Goal: Task Accomplishment & Management: Complete application form

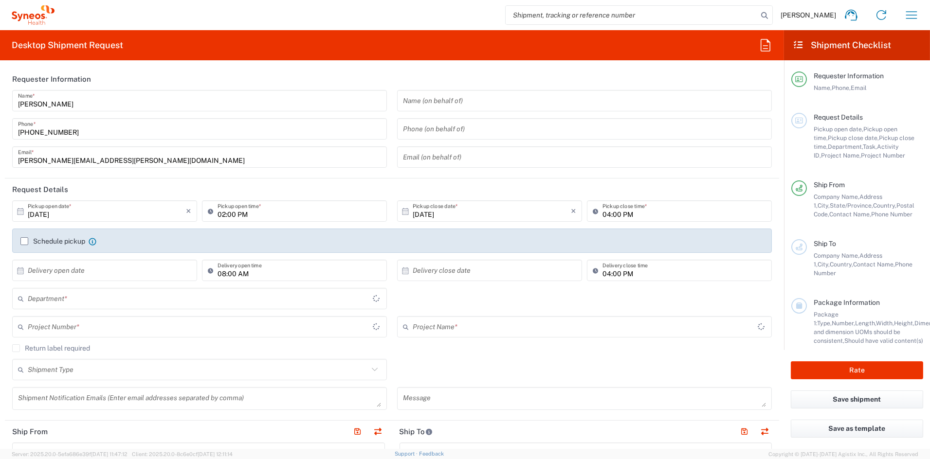
type input "[US_STATE]"
type input "[GEOGRAPHIC_DATA]"
type input "6156"
type input "Syneos Health Communications-[GEOGRAPHIC_DATA] [GEOGRAPHIC_DATA]"
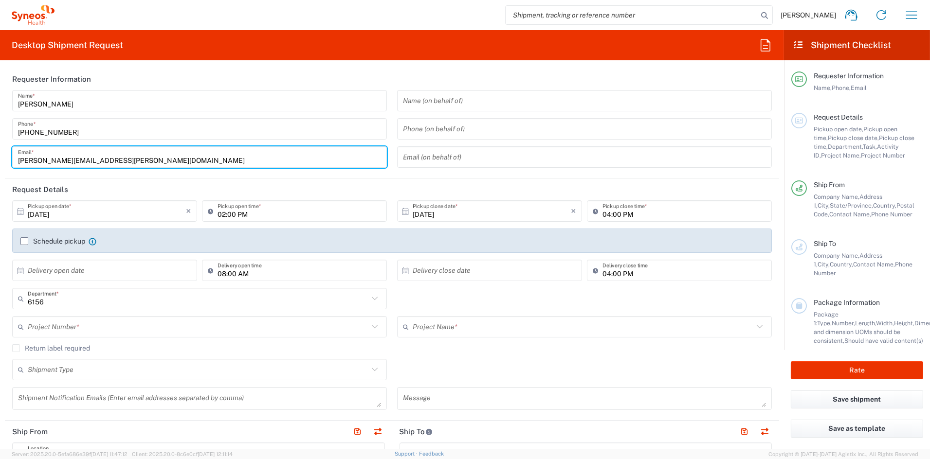
drag, startPoint x: 119, startPoint y: 159, endPoint x: -53, endPoint y: 152, distance: 171.4
click at [0, 152] on html "[PERSON_NAME] Home Shipment estimator Shipment tracking Desktop shipment reques…" at bounding box center [465, 229] width 930 height 459
paste input "[PERSON_NAME].[PERSON_NAME]"
type input "[PERSON_NAME][EMAIL_ADDRESS][PERSON_NAME][DOMAIN_NAME]"
click at [223, 212] on input "02:00 PM" at bounding box center [300, 211] width 164 height 17
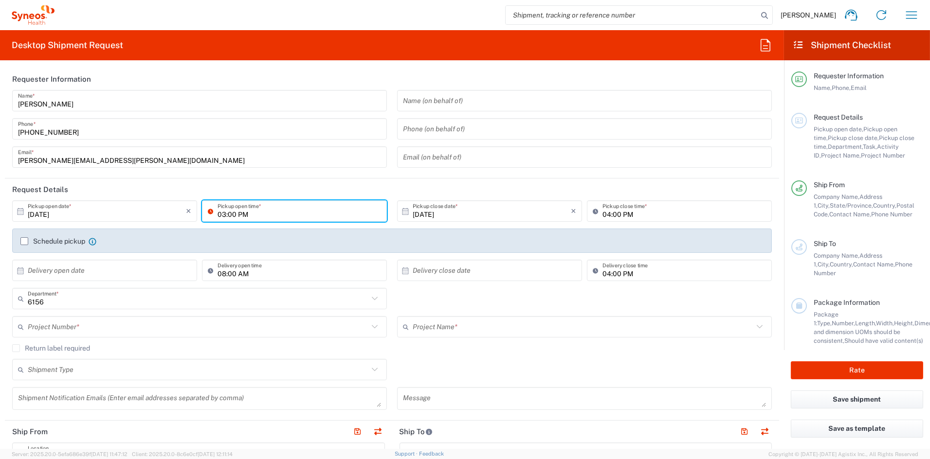
type input "03:00 PM"
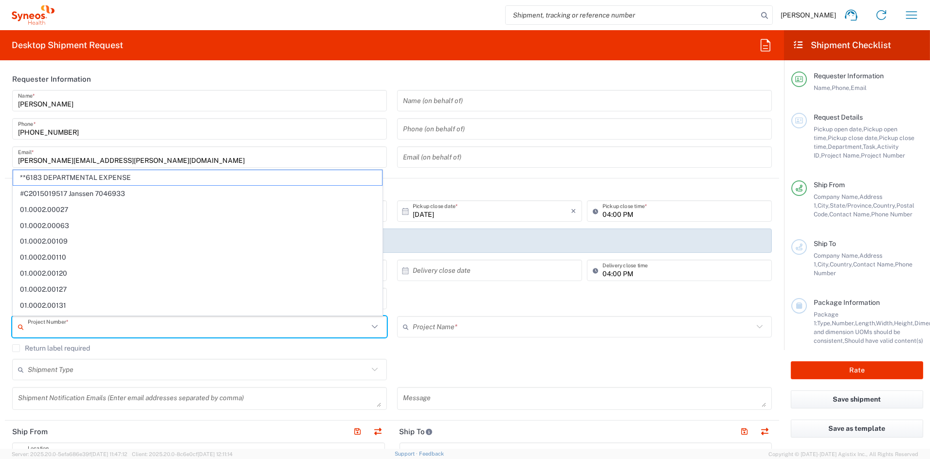
click at [100, 330] on input "text" at bounding box center [198, 327] width 341 height 17
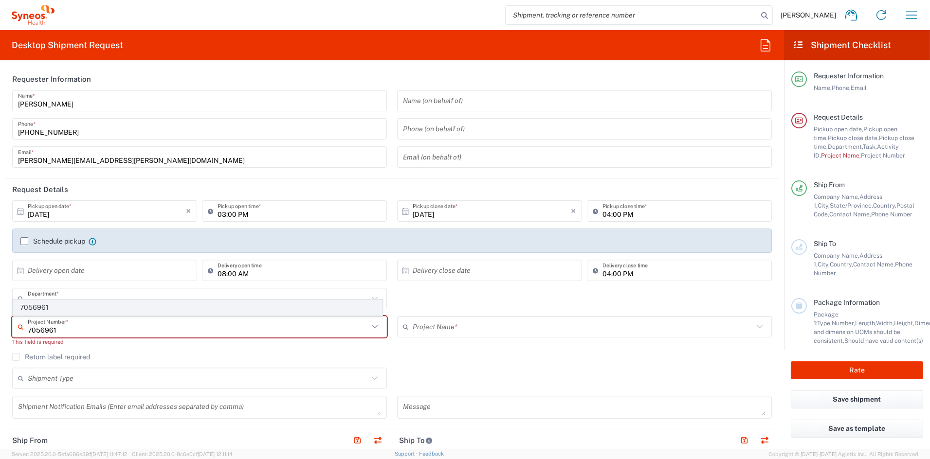
type input "7056961"
click at [39, 306] on span "7056961" at bounding box center [197, 307] width 369 height 15
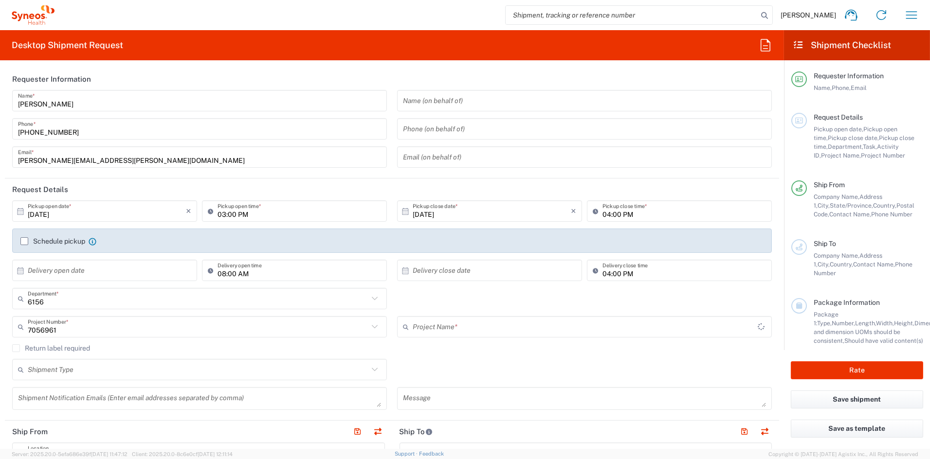
type input "Vaxcyte 7056961"
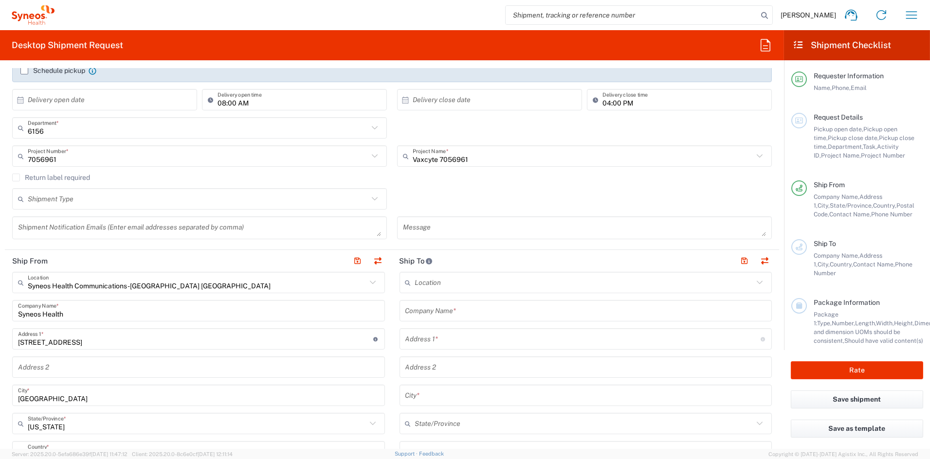
scroll to position [171, 0]
click at [506, 315] on input "text" at bounding box center [585, 310] width 361 height 17
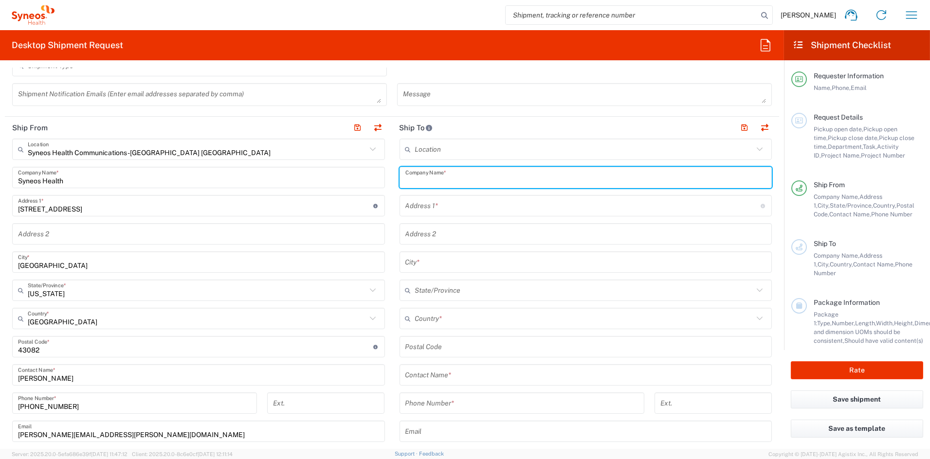
scroll to position [307, 0]
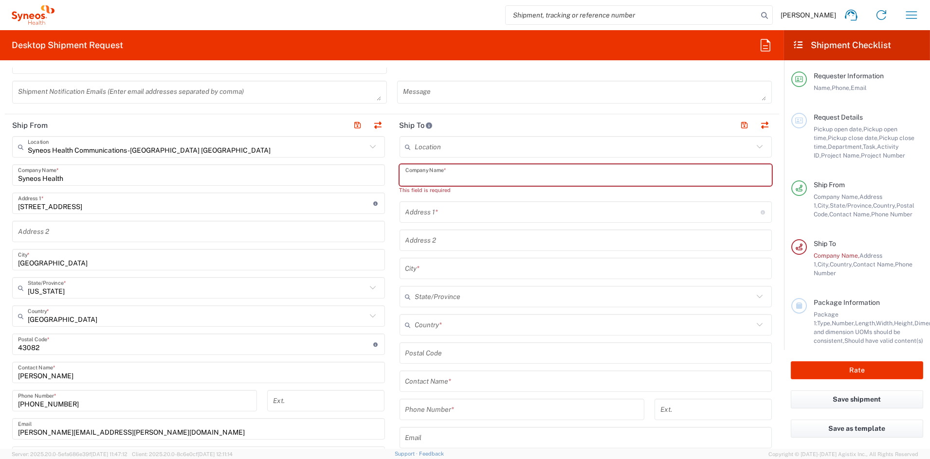
paste input "Oak Cliff Research Company"
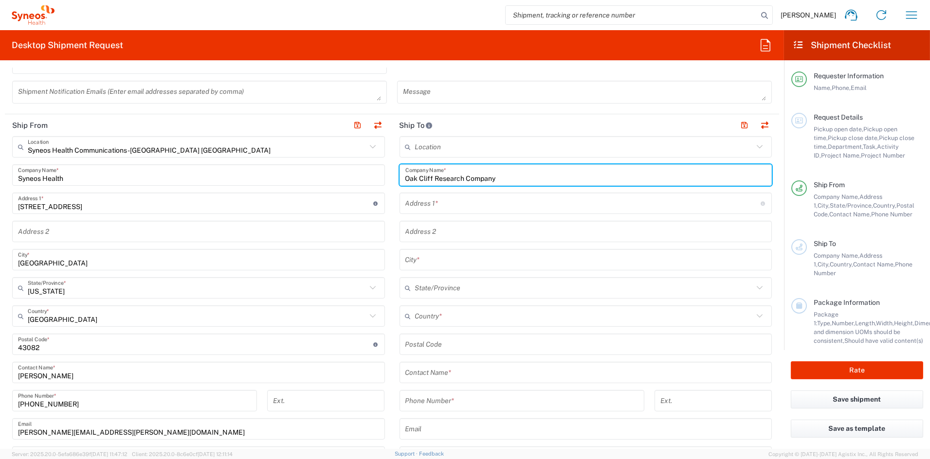
type input "Oak Cliff Research Company"
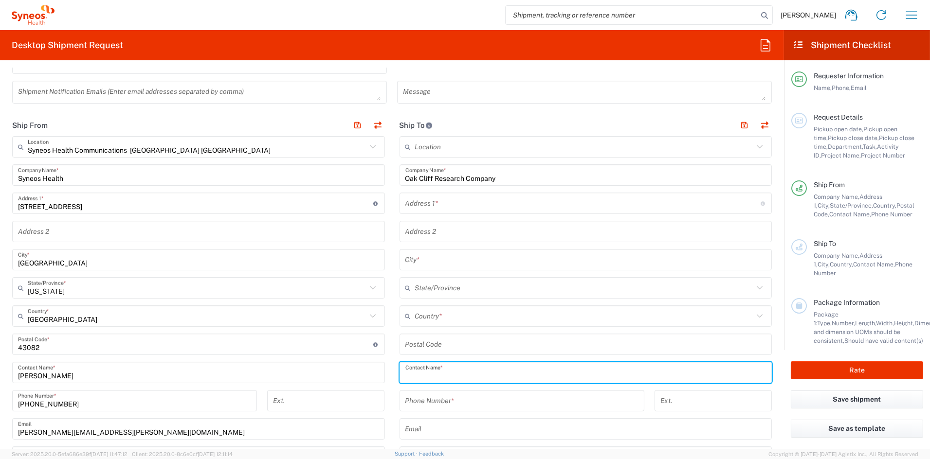
click at [467, 372] on input "text" at bounding box center [585, 373] width 361 height 17
paste input "[PERSON_NAME]"
type input "[PERSON_NAME]"
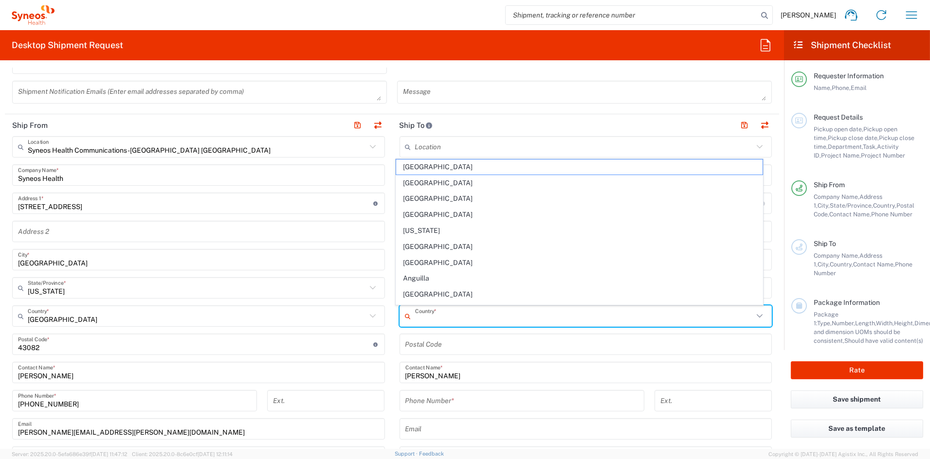
click at [453, 315] on input "text" at bounding box center [584, 316] width 339 height 17
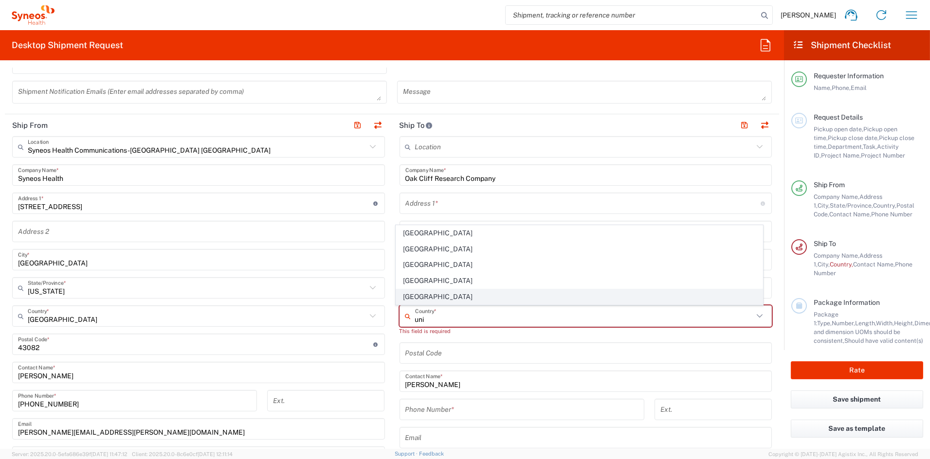
click at [418, 296] on span "[GEOGRAPHIC_DATA]" at bounding box center [579, 297] width 366 height 15
type input "[GEOGRAPHIC_DATA]"
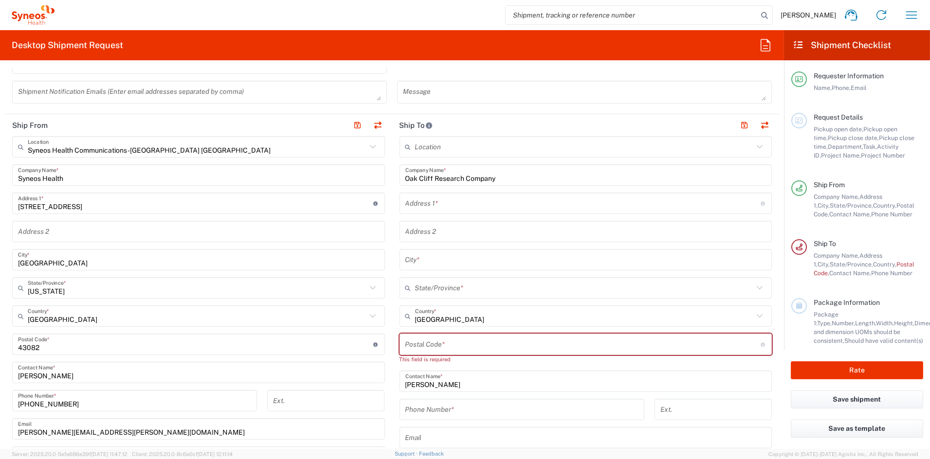
click at [453, 411] on input "tel" at bounding box center [521, 409] width 233 height 17
click at [452, 411] on input "tel" at bounding box center [521, 409] width 233 height 17
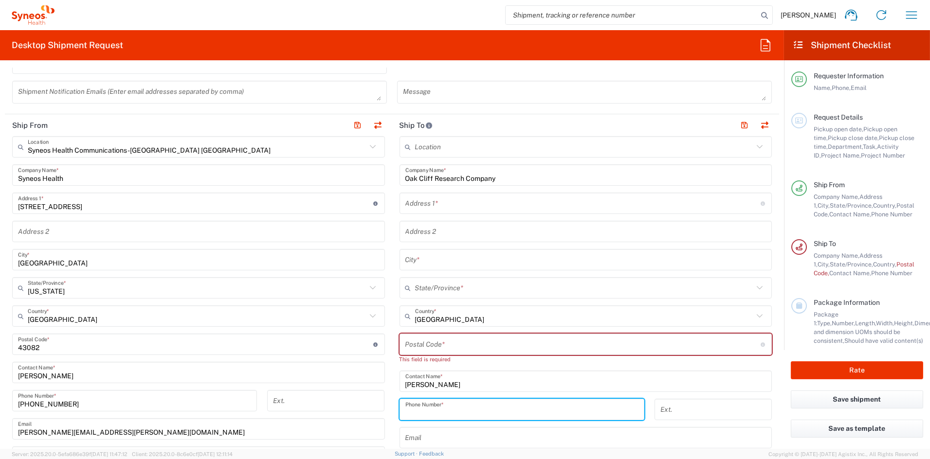
paste input "[PHONE_NUMBER]"
type input "[PHONE_NUMBER]"
click at [457, 203] on input "text" at bounding box center [582, 203] width 355 height 17
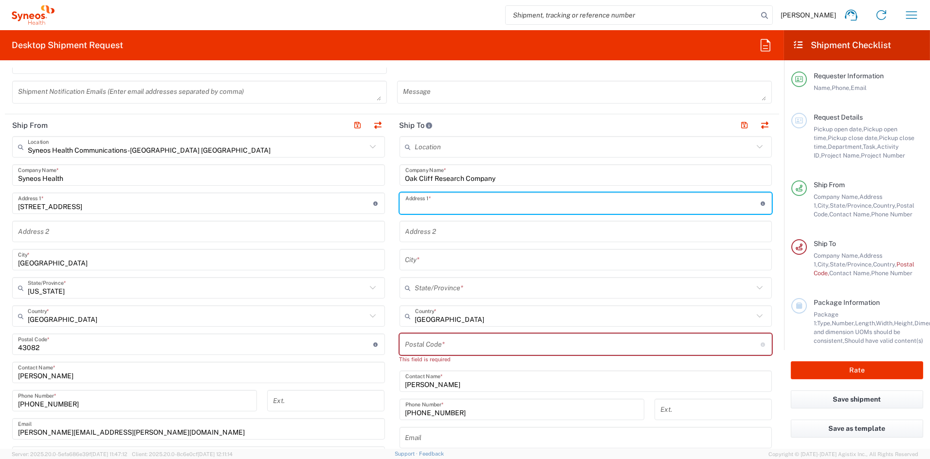
paste input "[STREET_ADDRESS]"
type input "[STREET_ADDRESS]"
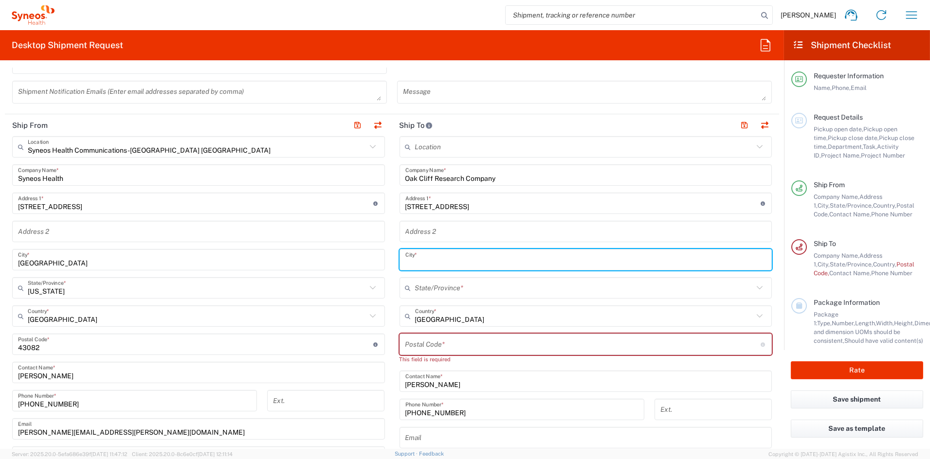
click at [449, 263] on input "text" at bounding box center [585, 260] width 361 height 17
paste input "[GEOGRAPHIC_DATA]"
type input "[GEOGRAPHIC_DATA]"
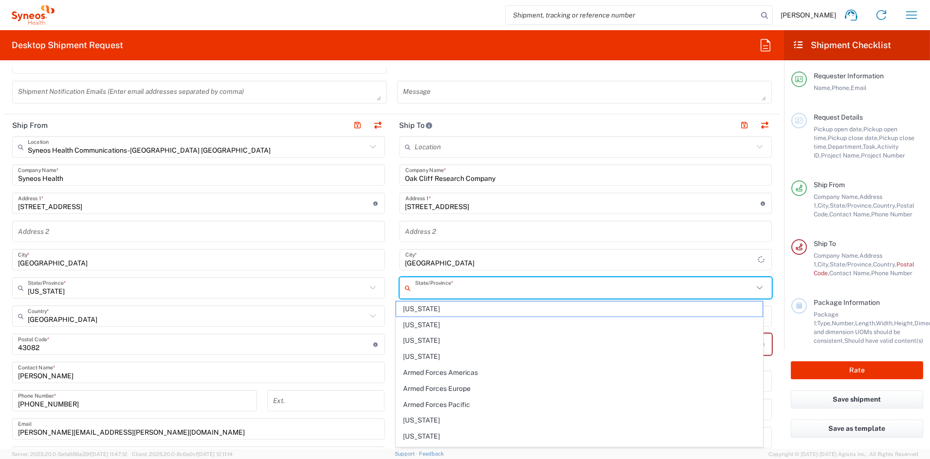
click at [442, 286] on input "text" at bounding box center [584, 288] width 339 height 17
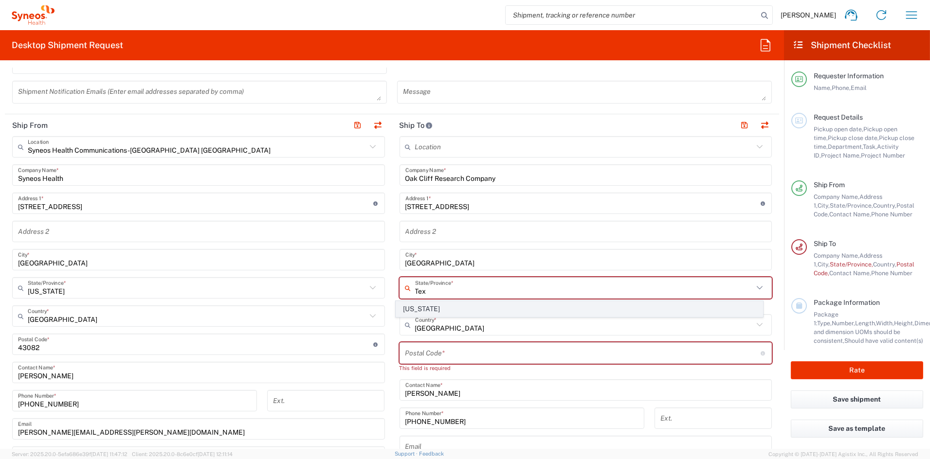
click at [419, 309] on span "[US_STATE]" at bounding box center [579, 309] width 366 height 15
type input "[US_STATE]"
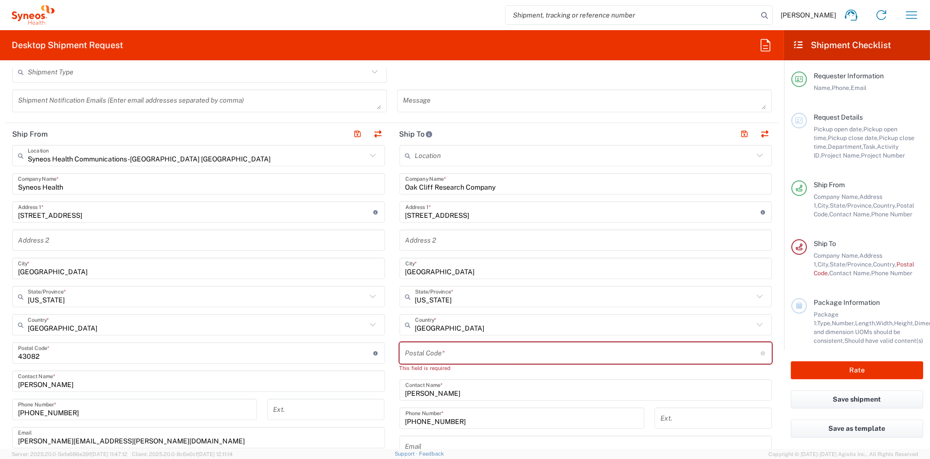
scroll to position [309, 0]
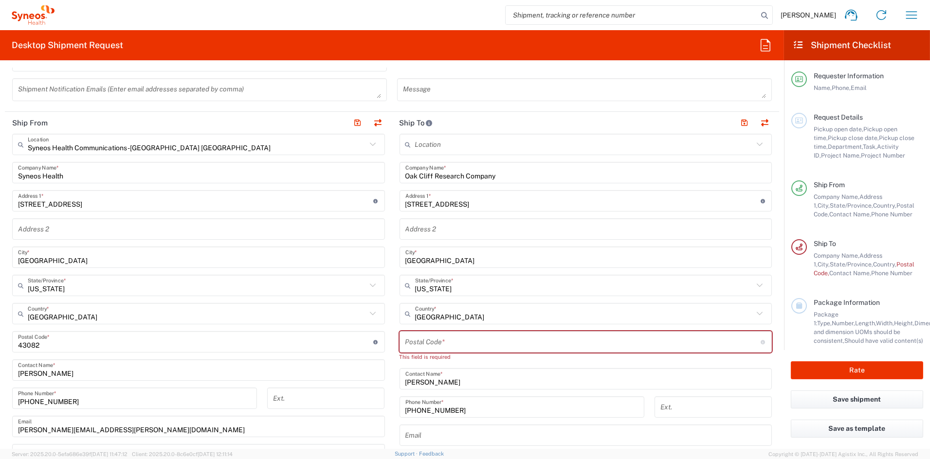
click at [434, 340] on input "undefined" at bounding box center [582, 342] width 355 height 17
paste input "75287"
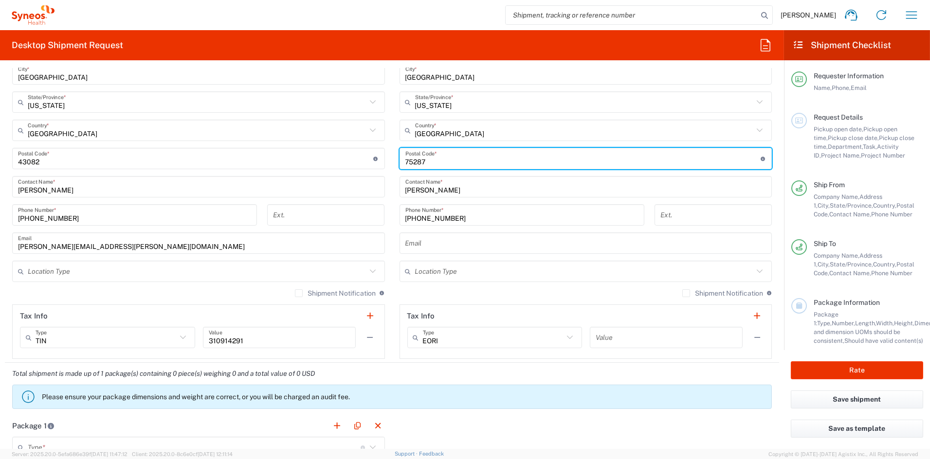
scroll to position [493, 0]
type input "75287"
click at [443, 267] on input "text" at bounding box center [584, 270] width 339 height 17
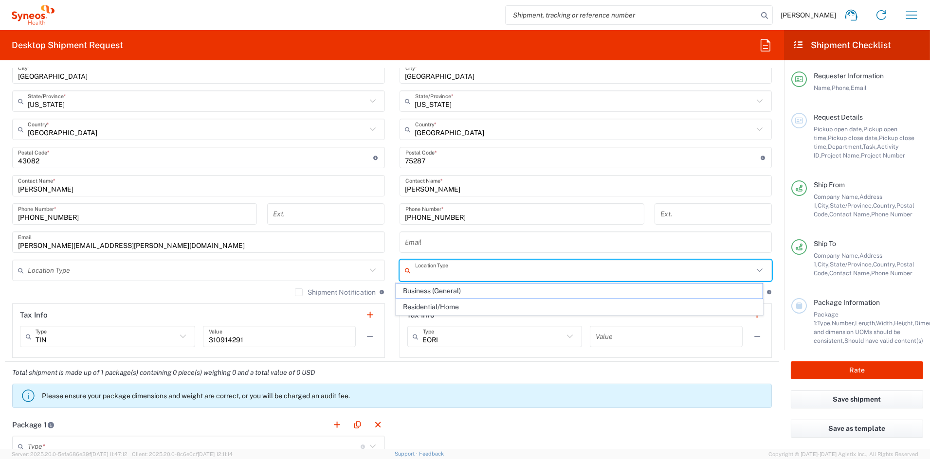
click at [440, 292] on span "Business (General)" at bounding box center [579, 291] width 366 height 15
type input "Business (General)"
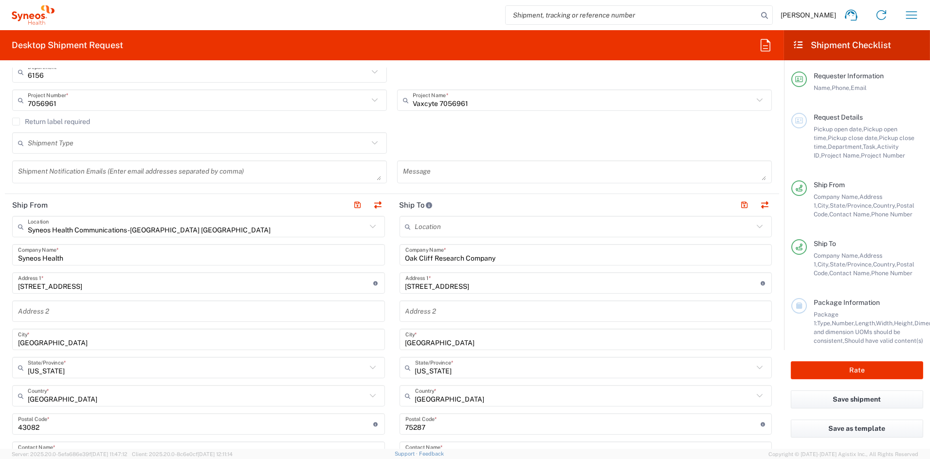
scroll to position [150, 0]
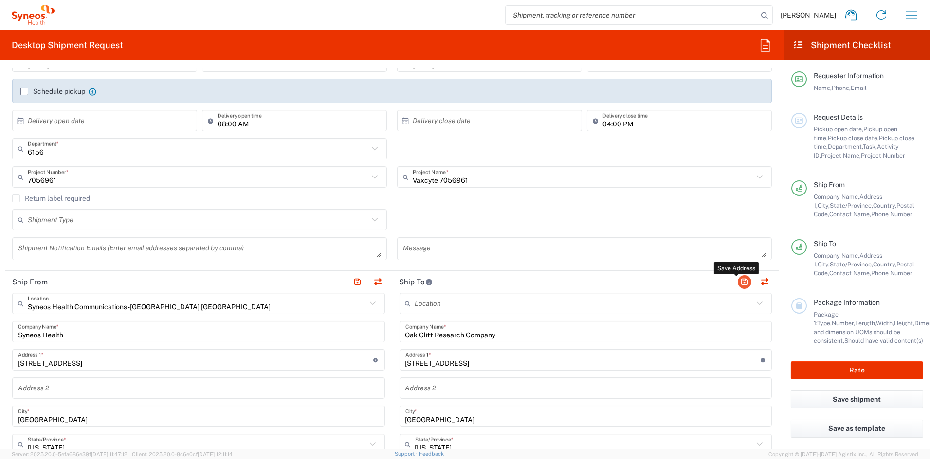
click at [738, 280] on button "button" at bounding box center [745, 282] width 14 height 14
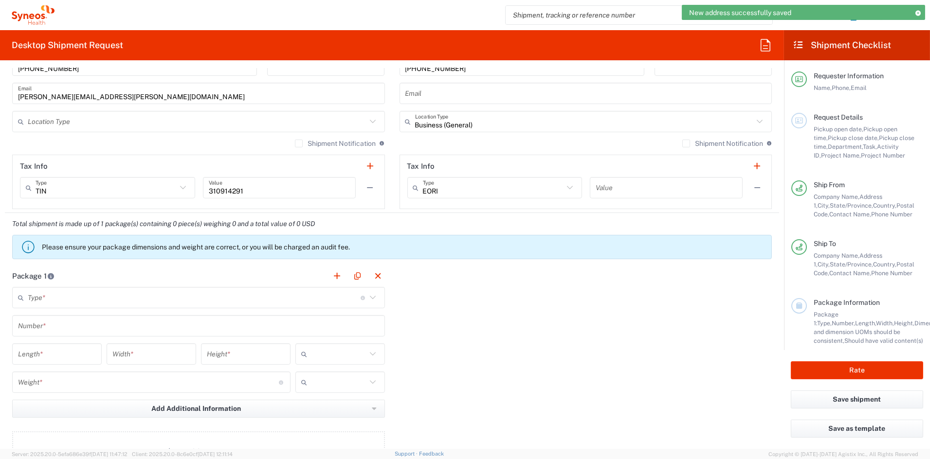
scroll to position [645, 0]
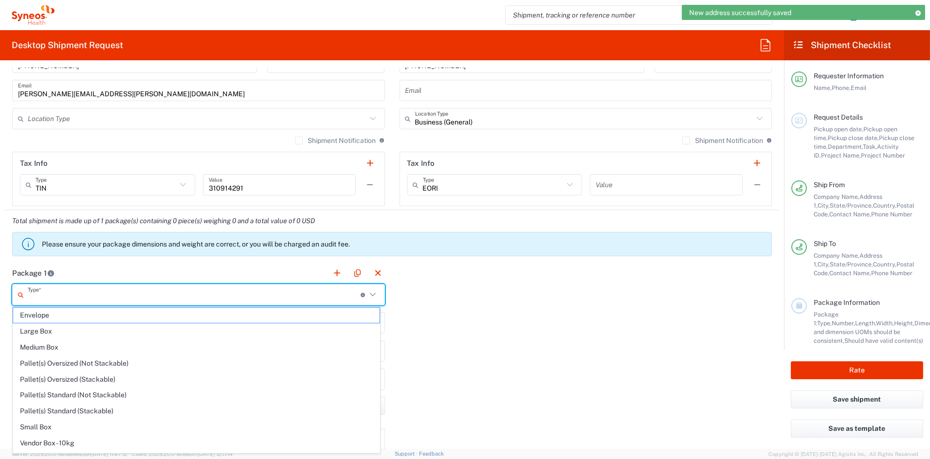
click at [65, 295] on input "text" at bounding box center [194, 295] width 333 height 17
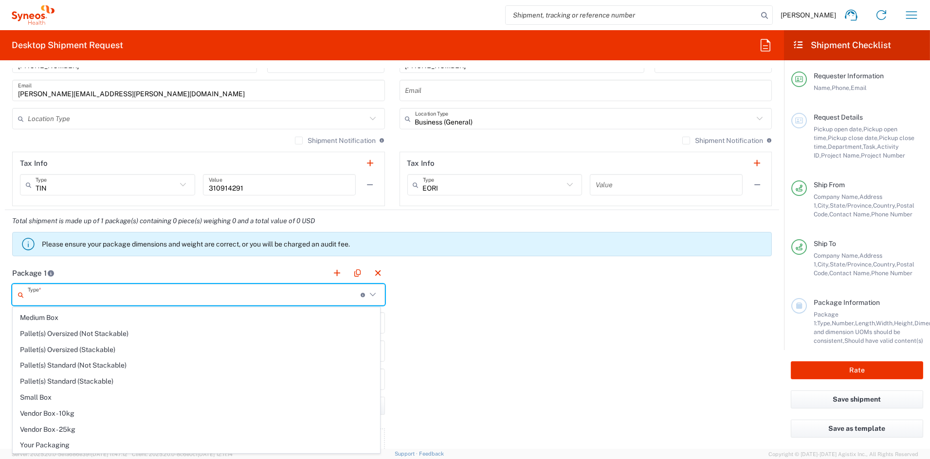
drag, startPoint x: 49, startPoint y: 446, endPoint x: 52, endPoint y: 436, distance: 10.5
click at [49, 445] on span "Your Packaging" at bounding box center [196, 445] width 366 height 15
type input "Your Packaging"
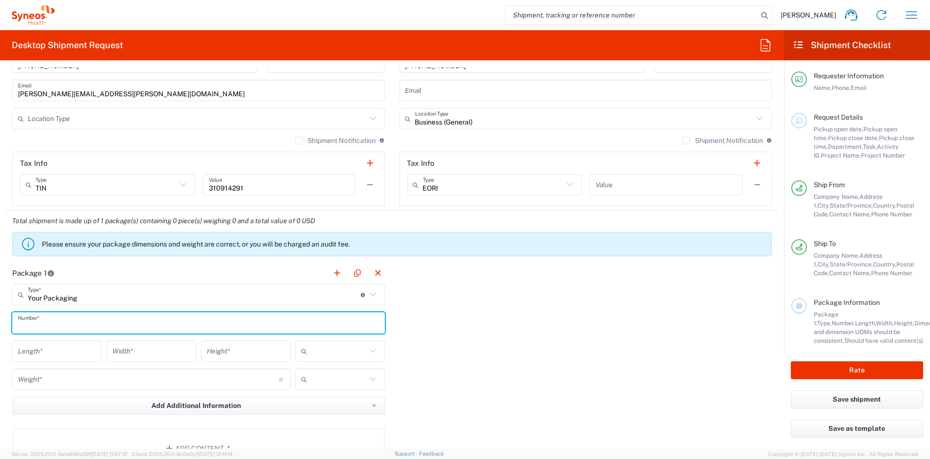
click at [60, 321] on input "text" at bounding box center [198, 323] width 361 height 17
type input "1"
click at [54, 356] on input "number" at bounding box center [57, 351] width 78 height 17
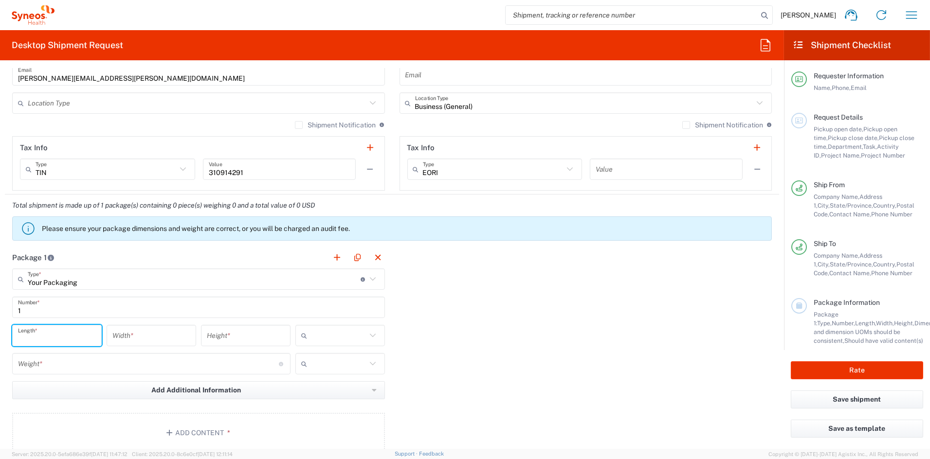
scroll to position [664, 0]
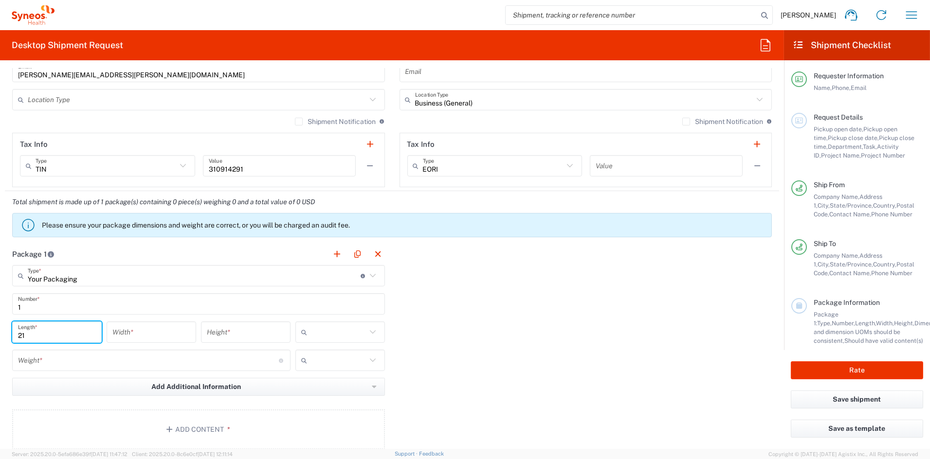
type input "21"
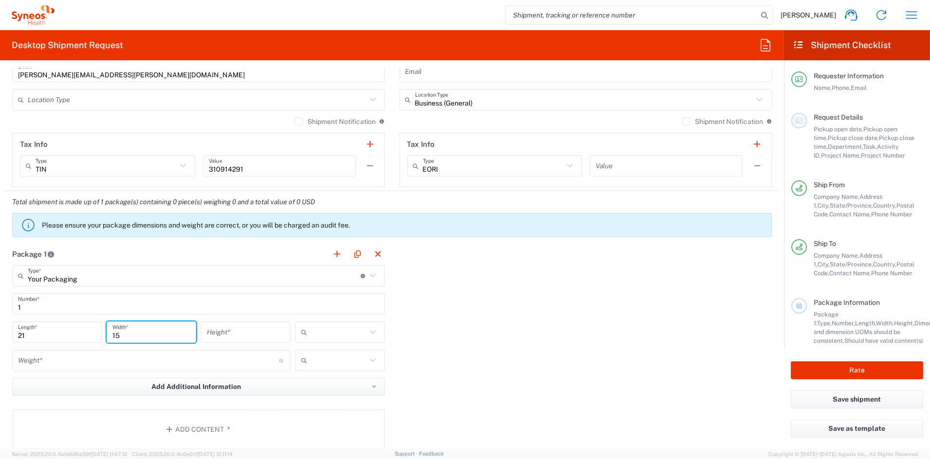
type input "15"
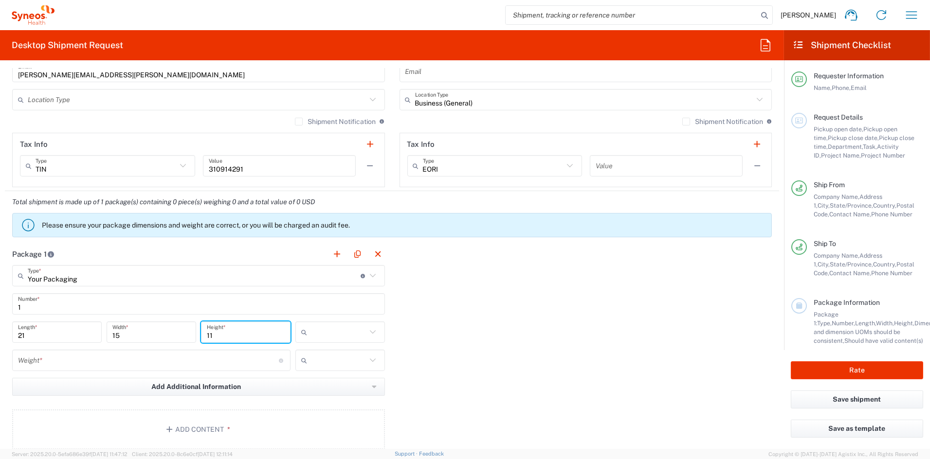
type input "11"
drag, startPoint x: 341, startPoint y: 387, endPoint x: 277, endPoint y: 375, distance: 65.4
click at [341, 387] on span "in" at bounding box center [336, 385] width 87 height 15
type input "in"
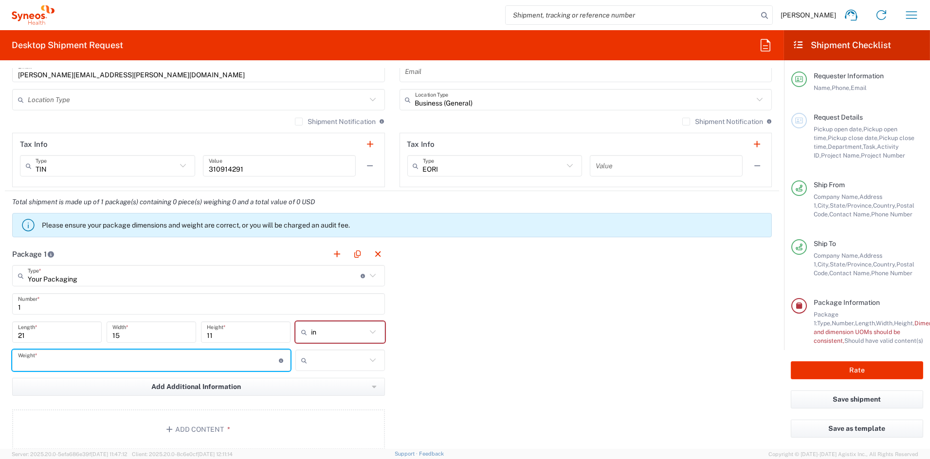
click at [59, 360] on input "number" at bounding box center [148, 360] width 261 height 17
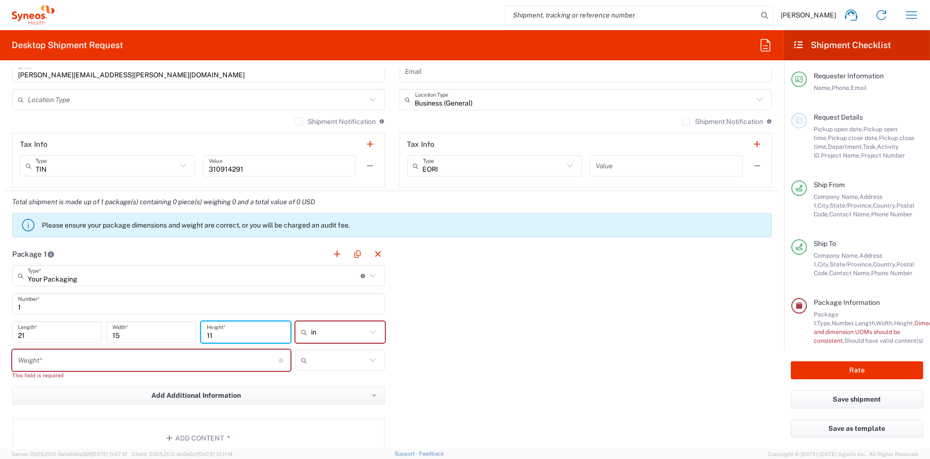
drag, startPoint x: 227, startPoint y: 333, endPoint x: 159, endPoint y: 328, distance: 68.3
click at [159, 328] on div "21 Length * 15 Width * 11 Height * in cm ft in" at bounding box center [199, 336] width 378 height 28
type input "19"
click at [121, 360] on input "number" at bounding box center [148, 360] width 261 height 17
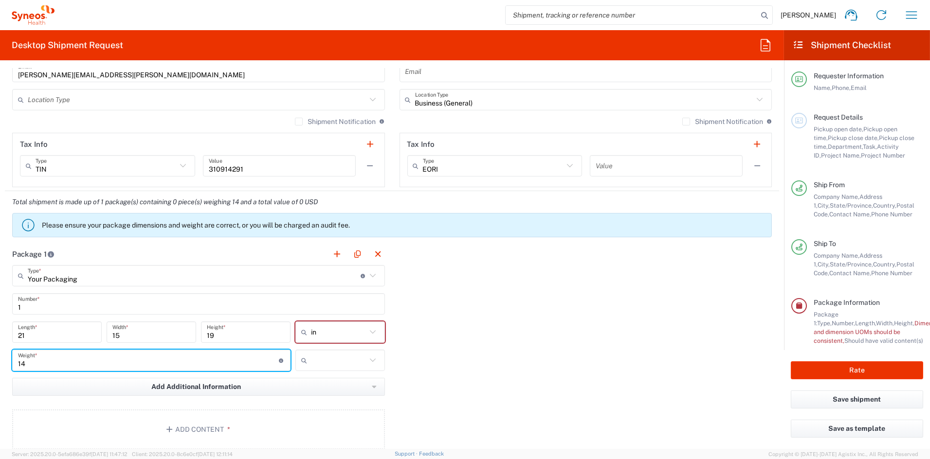
type input "14"
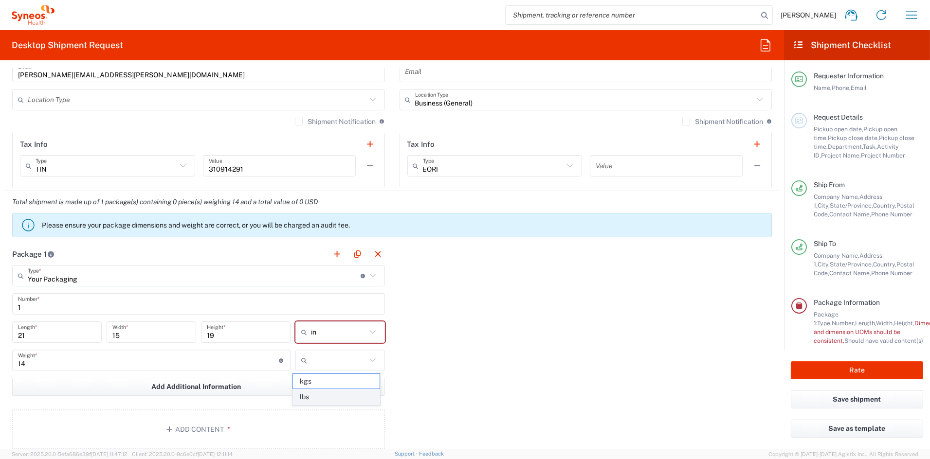
click at [322, 400] on span "lbs" at bounding box center [336, 397] width 87 height 15
type input "lbs"
click at [178, 426] on button "Add Content *" at bounding box center [198, 430] width 373 height 40
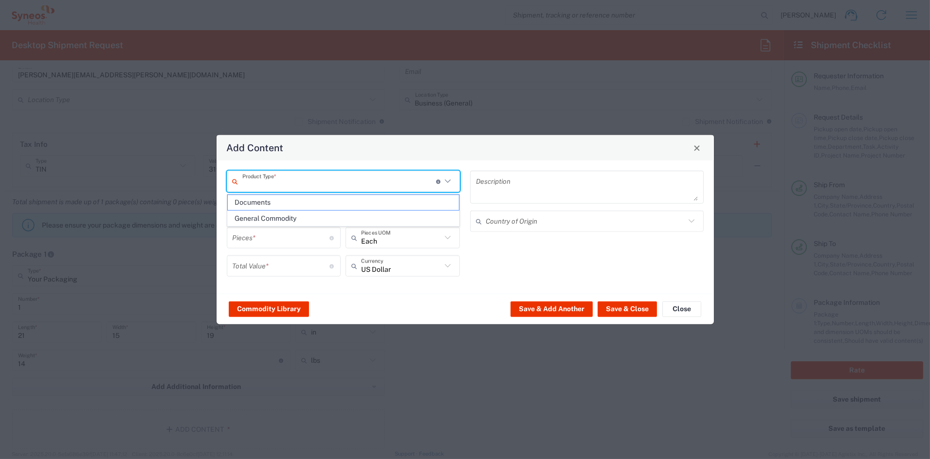
click at [260, 178] on input "text" at bounding box center [339, 181] width 194 height 17
click at [263, 218] on span "General Commodity" at bounding box center [343, 218] width 231 height 15
type input "General Commodity"
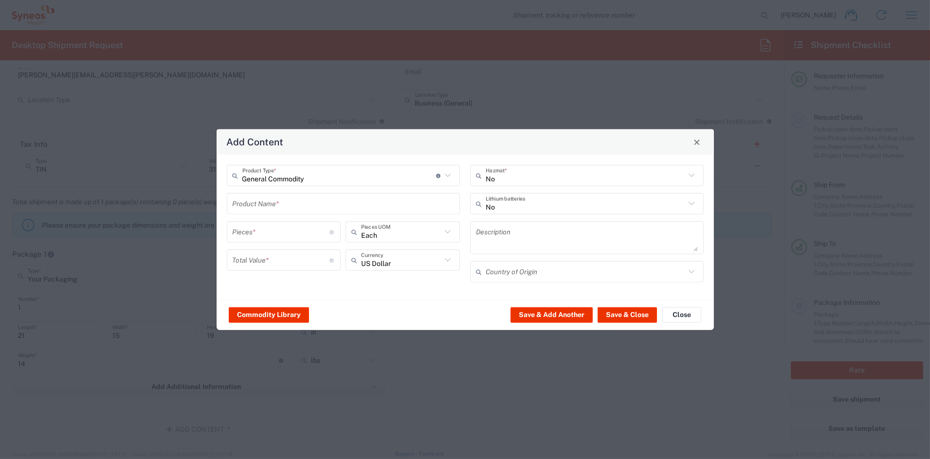
click at [262, 203] on input "text" at bounding box center [344, 203] width 222 height 17
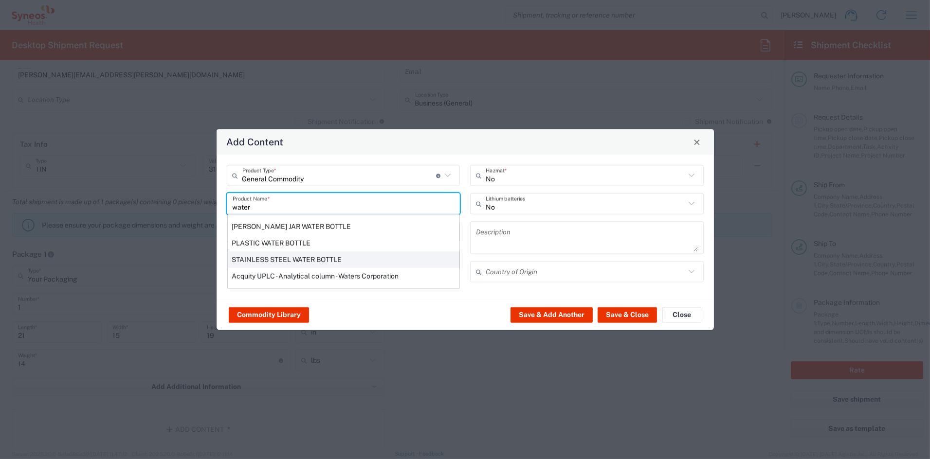
click at [252, 256] on div "STAINLESS STEEL WATER BOTTLE" at bounding box center [344, 260] width 232 height 17
type input "STAINLESS STEEL WATER BOTTLE"
type input "1"
type textarea "STAINLESS STEEL WATER BOTTLE"
type input "[GEOGRAPHIC_DATA]"
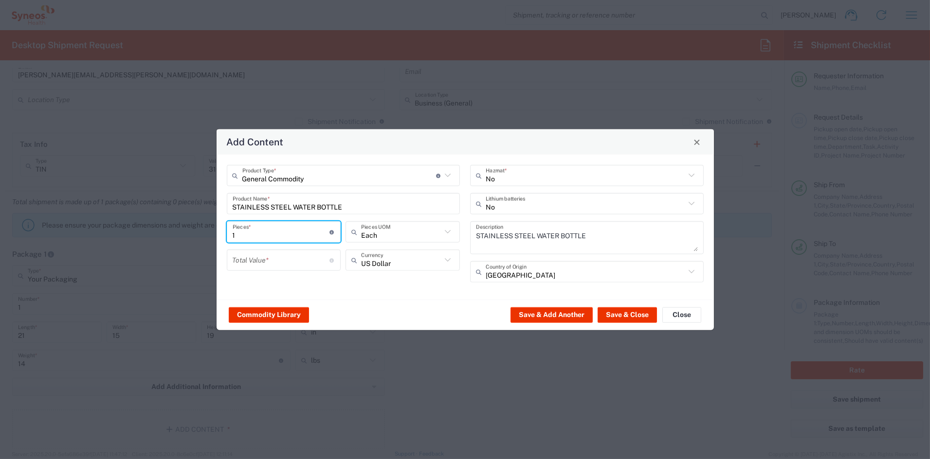
drag, startPoint x: 247, startPoint y: 231, endPoint x: 174, endPoint y: 225, distance: 73.2
click at [175, 225] on div "Add Content General Commodity Product Type * Document: Paper document generated…" at bounding box center [465, 229] width 930 height 459
type input "8"
click at [285, 261] on input "number" at bounding box center [281, 260] width 97 height 17
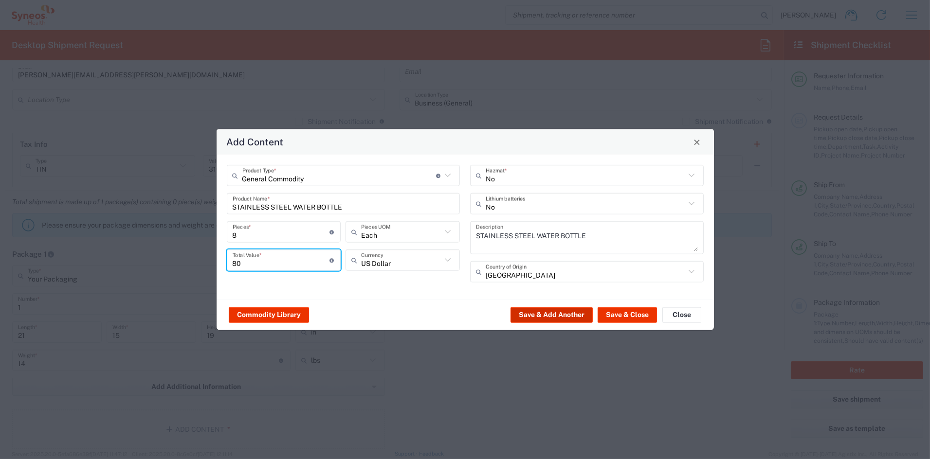
type input "80"
click at [559, 310] on button "Save & Add Another" at bounding box center [552, 315] width 82 height 16
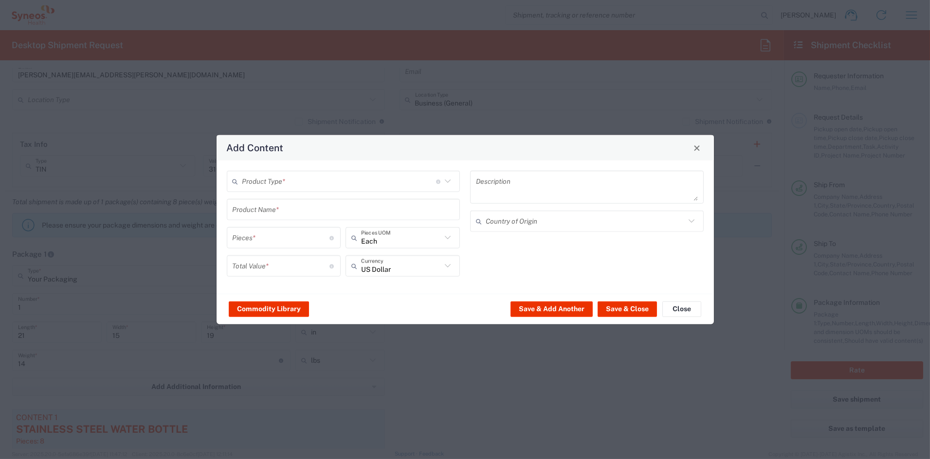
drag, startPoint x: 287, startPoint y: 177, endPoint x: 284, endPoint y: 183, distance: 6.8
click at [286, 177] on input "text" at bounding box center [339, 181] width 194 height 17
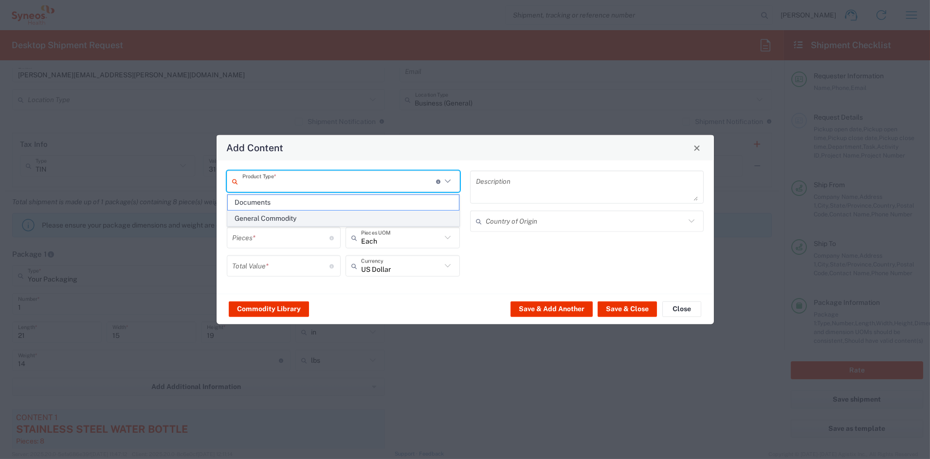
click at [261, 217] on span "General Commodity" at bounding box center [343, 218] width 231 height 15
type input "General Commodity"
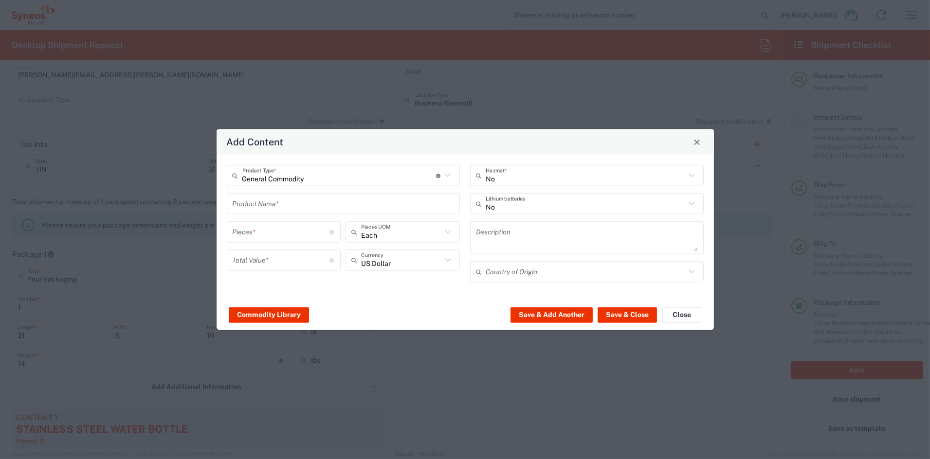
click at [260, 201] on input "text" at bounding box center [344, 203] width 222 height 17
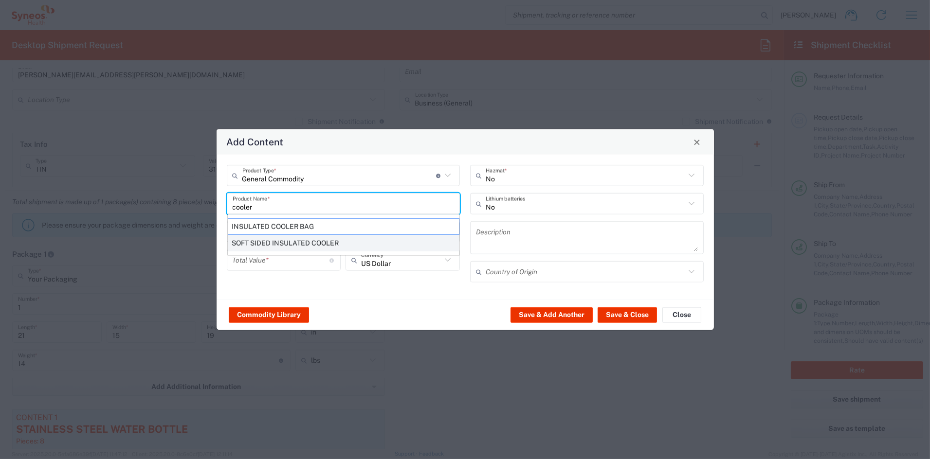
click at [275, 240] on div "SOFT SIDED INSULATED COOLER" at bounding box center [344, 243] width 232 height 17
type input "SOFT SIDED INSULATED COOLER"
type input "1"
type textarea "SOFT SIDED INSULATED COOLER"
type input "[GEOGRAPHIC_DATA]"
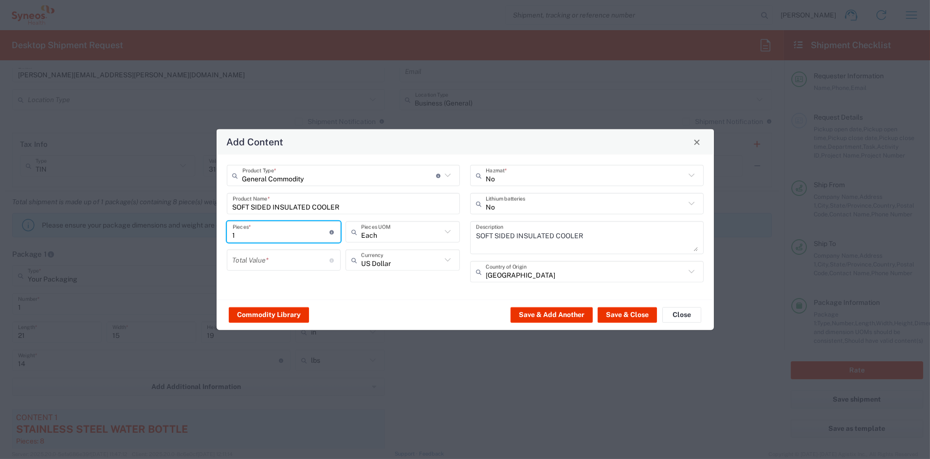
drag, startPoint x: 253, startPoint y: 235, endPoint x: 176, endPoint y: 229, distance: 76.6
click at [177, 229] on div "Add Content General Commodity Product Type * Document: Paper document generated…" at bounding box center [465, 229] width 930 height 459
type input "8"
click at [248, 259] on input "number" at bounding box center [281, 260] width 97 height 17
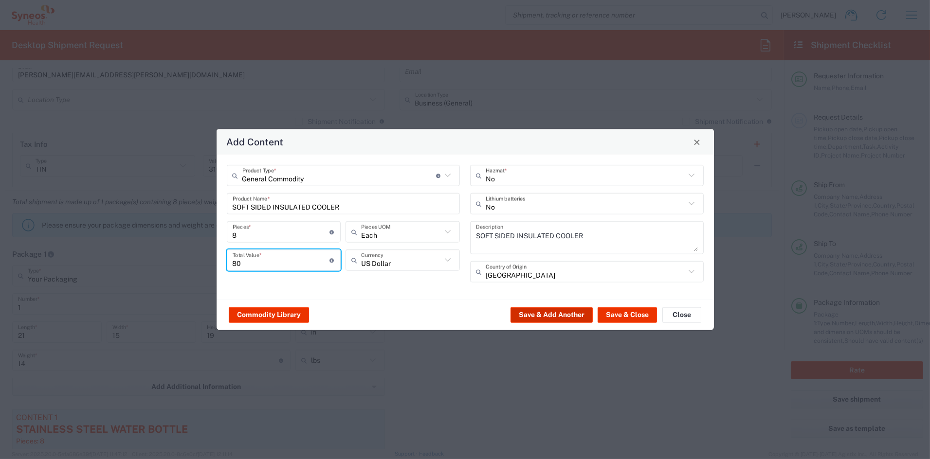
type input "80"
click at [570, 314] on button "Save & Add Another" at bounding box center [552, 315] width 82 height 16
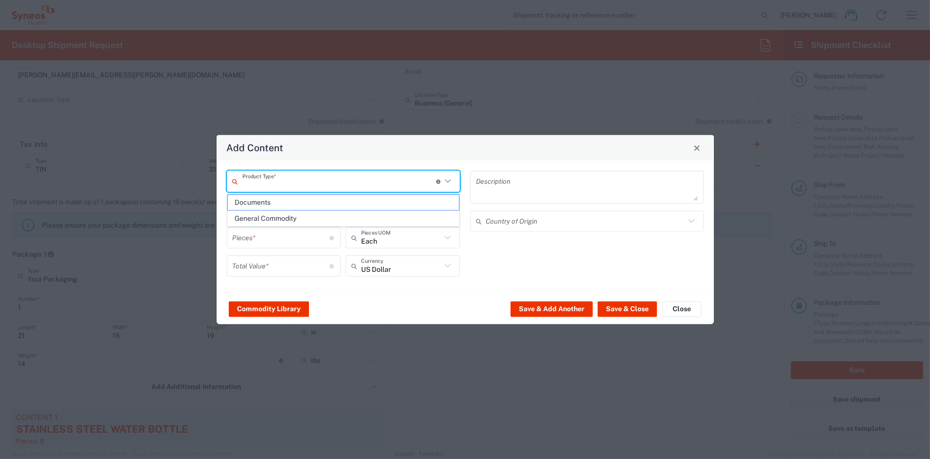
click at [313, 184] on input "text" at bounding box center [339, 181] width 194 height 17
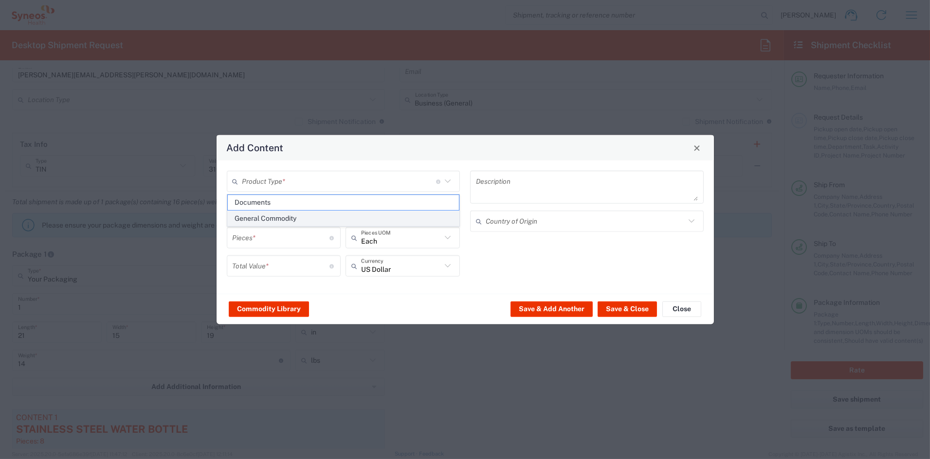
click at [290, 217] on span "General Commodity" at bounding box center [343, 218] width 231 height 15
type input "General Commodity"
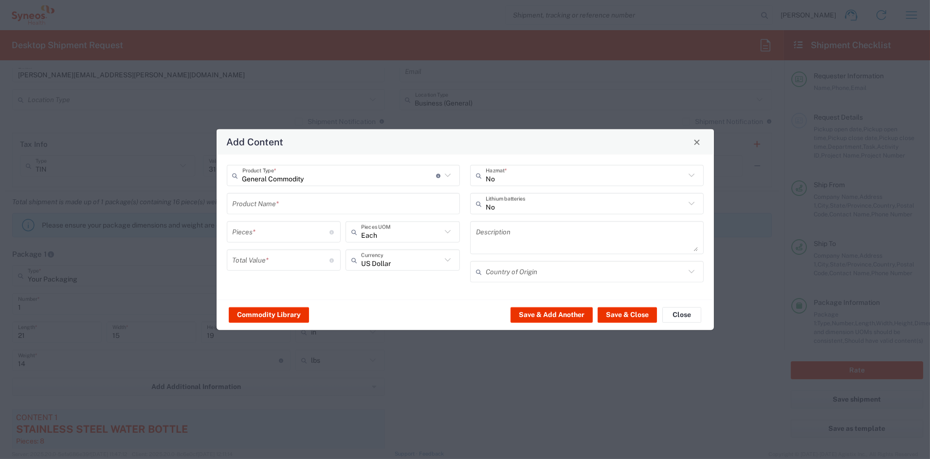
click at [286, 202] on input "text" at bounding box center [344, 203] width 222 height 17
click at [320, 227] on div "Logo Branded Stuffed Plush Toy" at bounding box center [344, 227] width 232 height 17
type input "Logo Branded Stuffed Plush Toy"
type textarea "Logo Branded Stuffed Plush Toy Teddy Bear"
type input "[GEOGRAPHIC_DATA]"
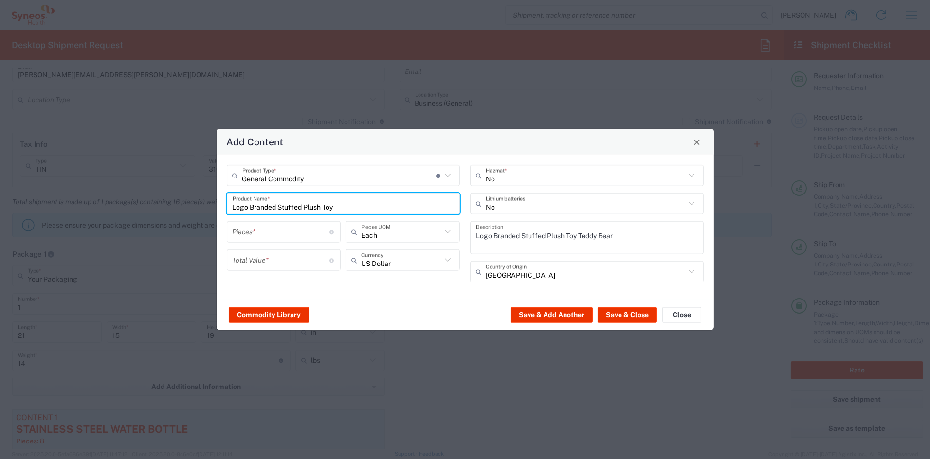
drag, startPoint x: 274, startPoint y: 235, endPoint x: 264, endPoint y: 233, distance: 10.0
click at [265, 233] on input "number" at bounding box center [281, 231] width 97 height 17
type input "8"
click at [252, 262] on input "number" at bounding box center [281, 260] width 97 height 17
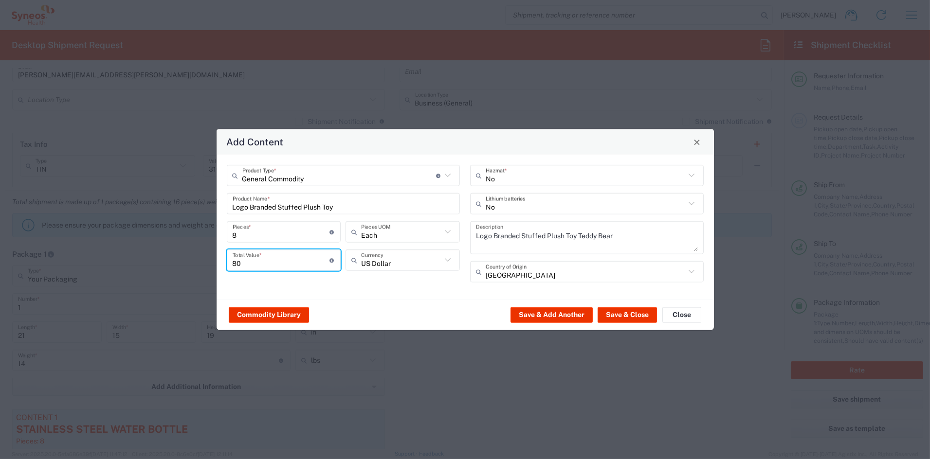
type input "80"
click at [641, 312] on button "Save & Close" at bounding box center [627, 315] width 59 height 16
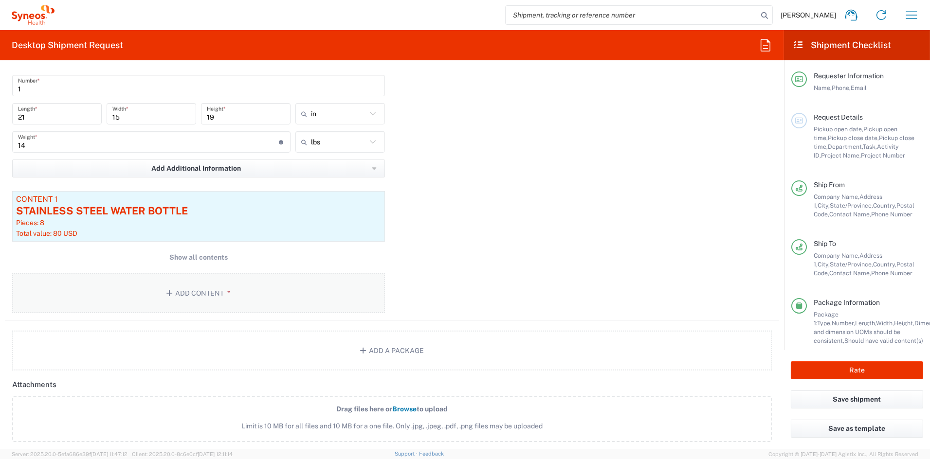
scroll to position [885, 0]
click at [212, 260] on button "Show all contents" at bounding box center [198, 256] width 373 height 18
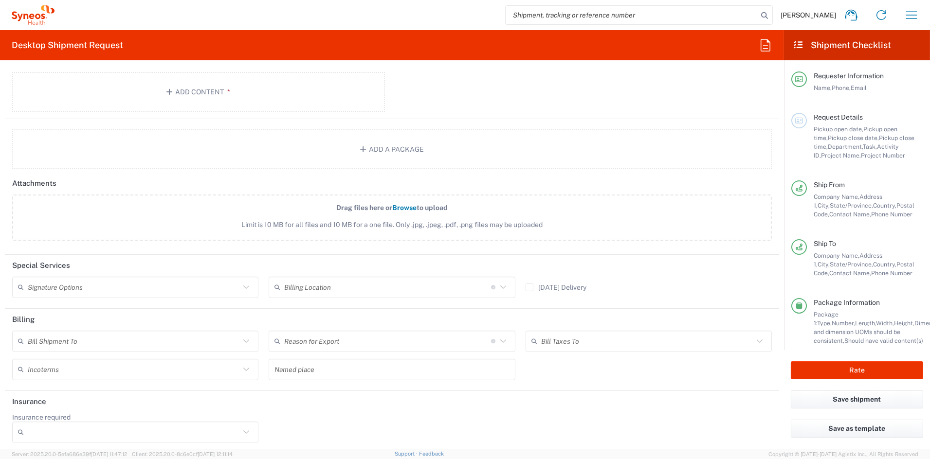
scroll to position [1202, 0]
click at [153, 281] on input "text" at bounding box center [134, 284] width 212 height 17
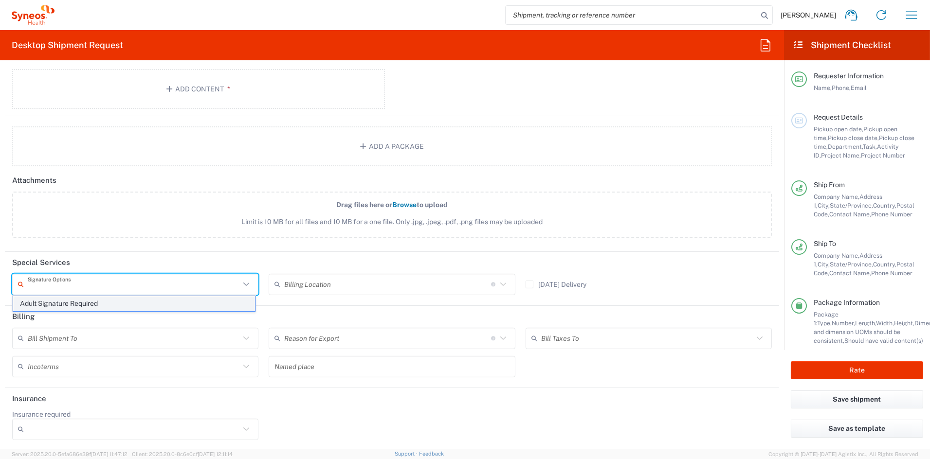
click at [112, 304] on span "Adult Signature Required" at bounding box center [134, 303] width 242 height 15
type input "Adult Signature Required"
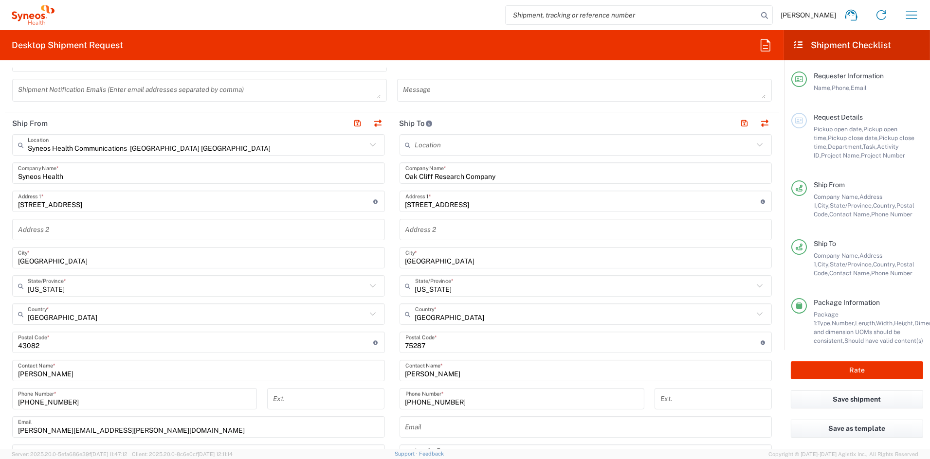
scroll to position [308, 0]
click at [839, 372] on button "Rate" at bounding box center [857, 371] width 132 height 18
type input "7056961"
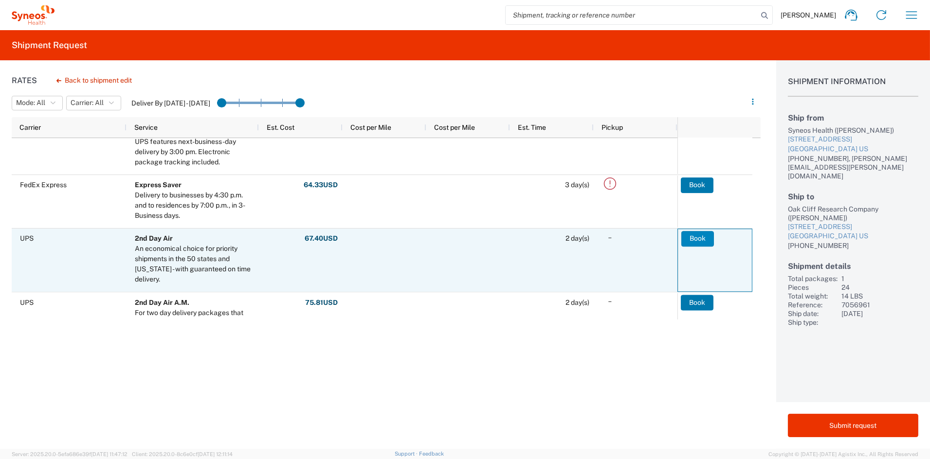
click at [699, 236] on button "Book" at bounding box center [697, 239] width 33 height 16
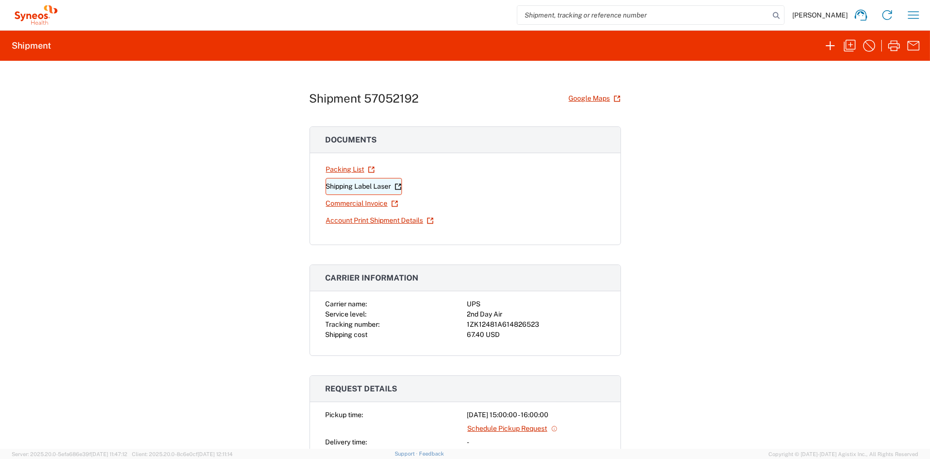
click at [355, 187] on link "Shipping Label Laser" at bounding box center [364, 186] width 76 height 17
click at [850, 46] on icon "button" at bounding box center [850, 46] width 16 height 16
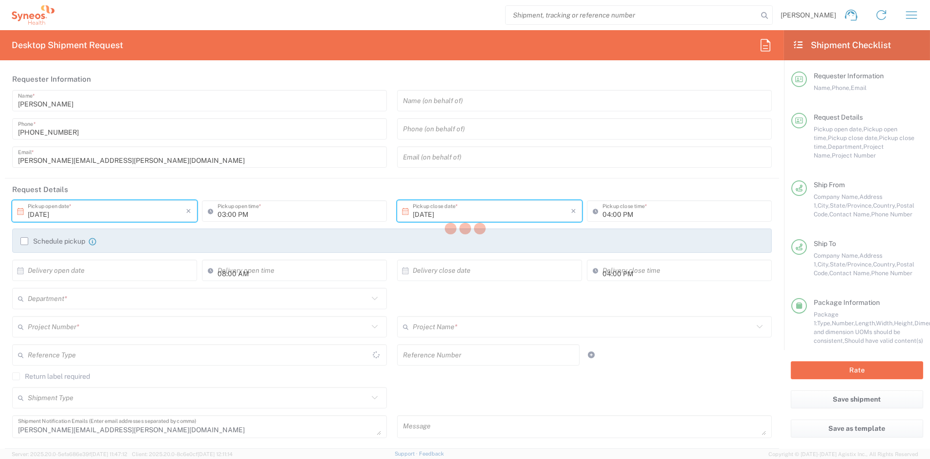
type input "[US_STATE]"
type input "Your Packaging"
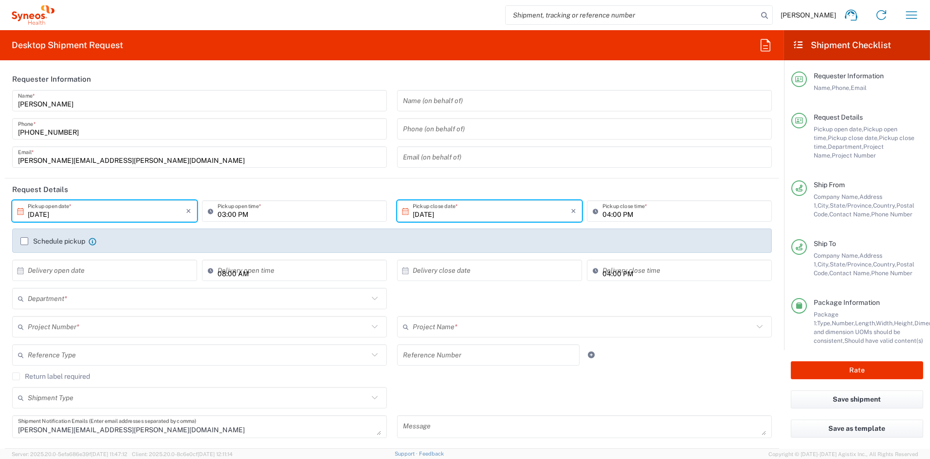
type input "7056961"
type input "6156"
type input "Vaxcyte 7056961"
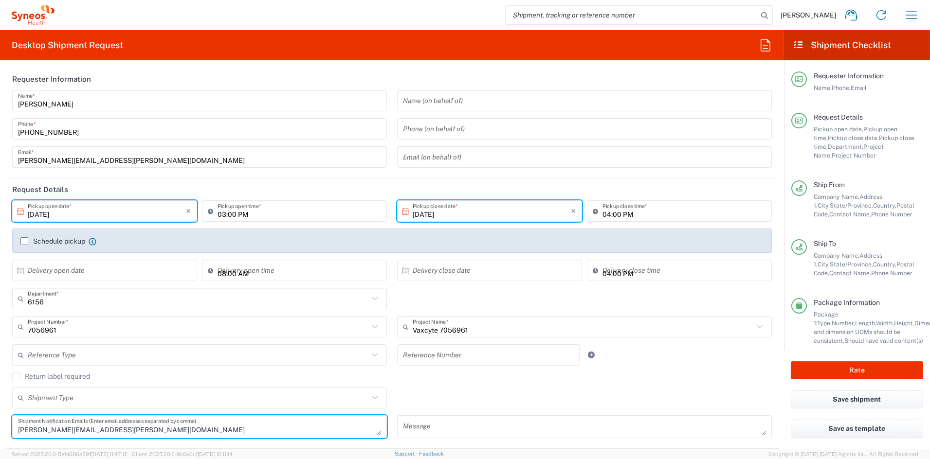
drag, startPoint x: 93, startPoint y: 429, endPoint x: -29, endPoint y: 420, distance: 122.5
click at [0, 420] on html "[PERSON_NAME] Home Shipment estimator Shipment tracking Desktop shipment reques…" at bounding box center [465, 229] width 930 height 459
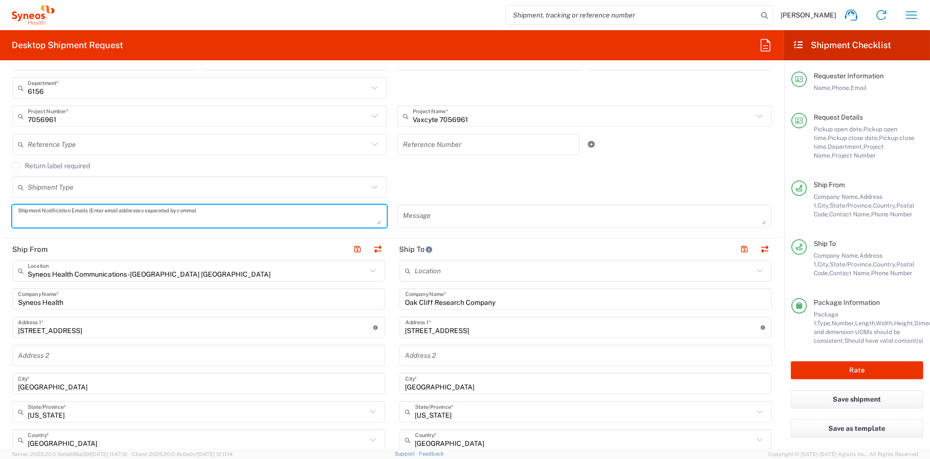
scroll to position [216, 0]
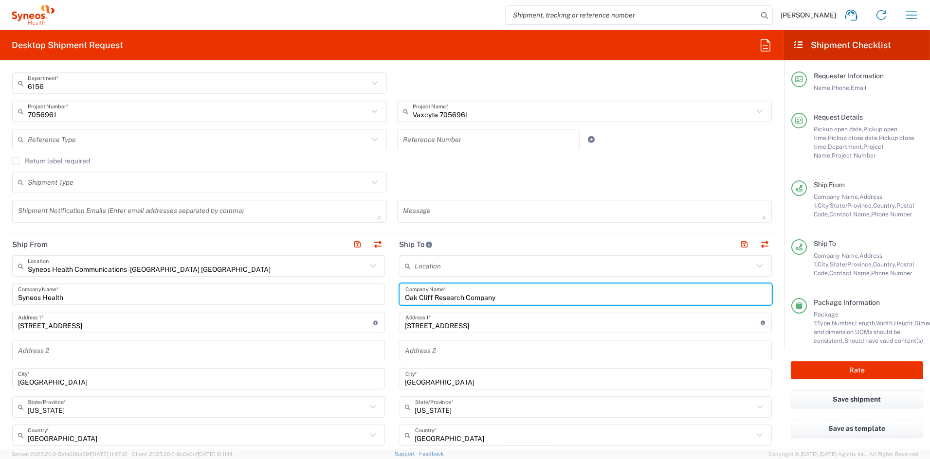
drag, startPoint x: 444, startPoint y: 299, endPoint x: 327, endPoint y: 292, distance: 117.5
click at [333, 293] on div "Ship From Syneos Health Communications-[GEOGRAPHIC_DATA] [GEOGRAPHIC_DATA] Loca…" at bounding box center [392, 451] width 774 height 435
paste input "[GEOGRAPHIC_DATA][US_STATE]"
type input "[GEOGRAPHIC_DATA][US_STATE]"
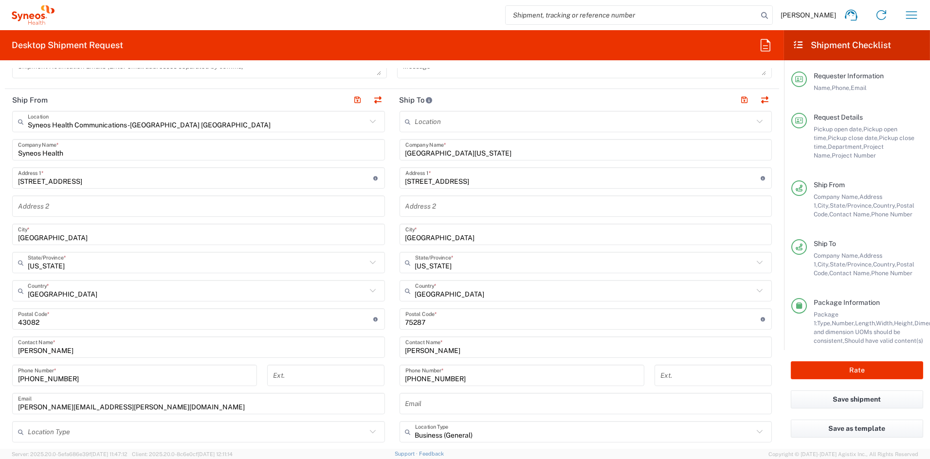
scroll to position [363, 0]
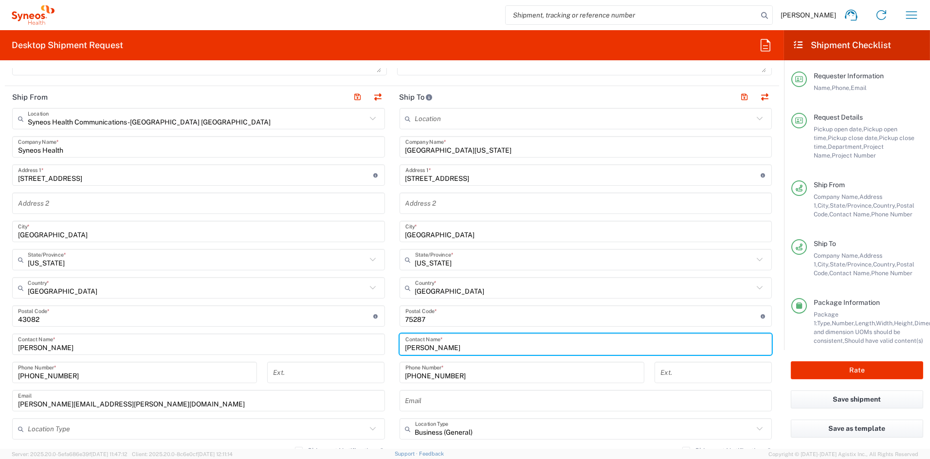
drag, startPoint x: 445, startPoint y: 347, endPoint x: 348, endPoint y: 340, distance: 97.6
click at [357, 340] on div "Ship From Syneos Health Communications-[GEOGRAPHIC_DATA] [GEOGRAPHIC_DATA] Loca…" at bounding box center [392, 303] width 774 height 435
paste input "[PERSON_NAME]"
type input "[PERSON_NAME]"
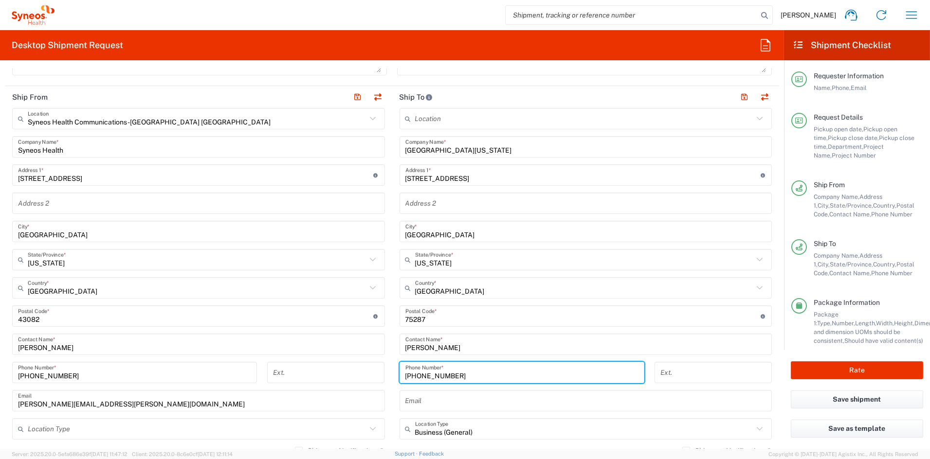
drag, startPoint x: 444, startPoint y: 375, endPoint x: 372, endPoint y: 367, distance: 72.9
click at [378, 369] on div "Ship From Syneos Health Communications-[GEOGRAPHIC_DATA] [GEOGRAPHIC_DATA] Loca…" at bounding box center [392, 303] width 774 height 435
paste input "[PHONE_NUMBER]"
type input "[PHONE_NUMBER]"
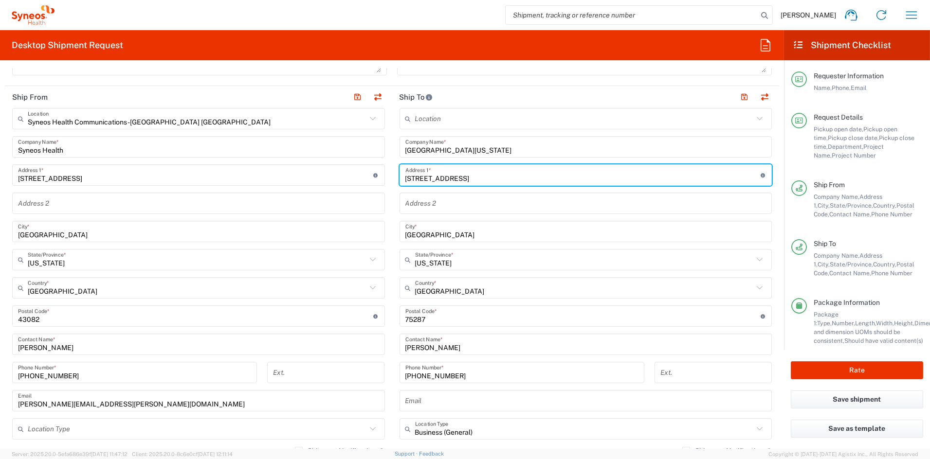
drag, startPoint x: 432, startPoint y: 179, endPoint x: 379, endPoint y: 175, distance: 53.6
click at [379, 174] on div "Ship From Syneos Health Communications-[GEOGRAPHIC_DATA] [GEOGRAPHIC_DATA] Loca…" at bounding box center [392, 303] width 774 height 435
paste input "[STREET_ADDRESS]"
type input "[STREET_ADDRESS]"
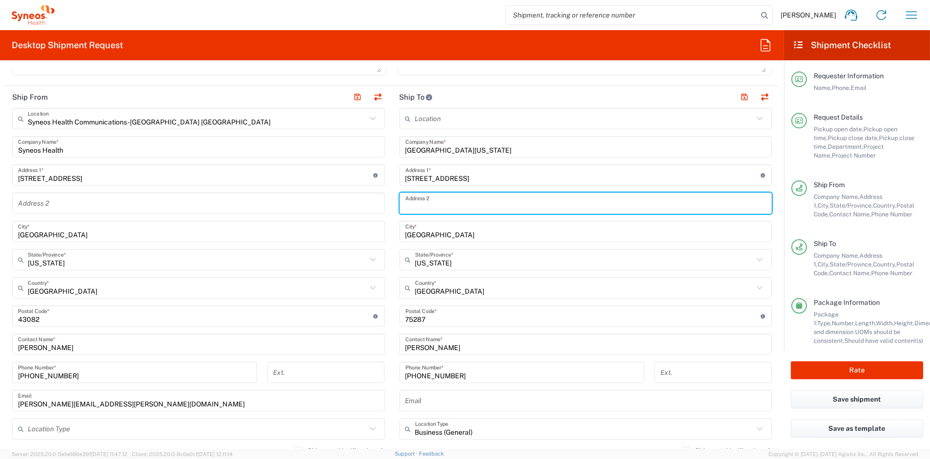
paste input "Suite 165, Sealy Inst for Vax Sci, Clinical Trials Prog"
drag, startPoint x: 429, startPoint y: 206, endPoint x: 389, endPoint y: 204, distance: 39.5
click at [392, 204] on main "Location [PERSON_NAME] LLC-[GEOGRAPHIC_DATA] [GEOGRAPHIC_DATA] [GEOGRAPHIC_DATA…" at bounding box center [585, 312] width 387 height 409
type input "Sealy Inst for Vax Sci, Clinical Trials Prog"
click at [502, 178] on input "[STREET_ADDRESS]" at bounding box center [582, 175] width 355 height 17
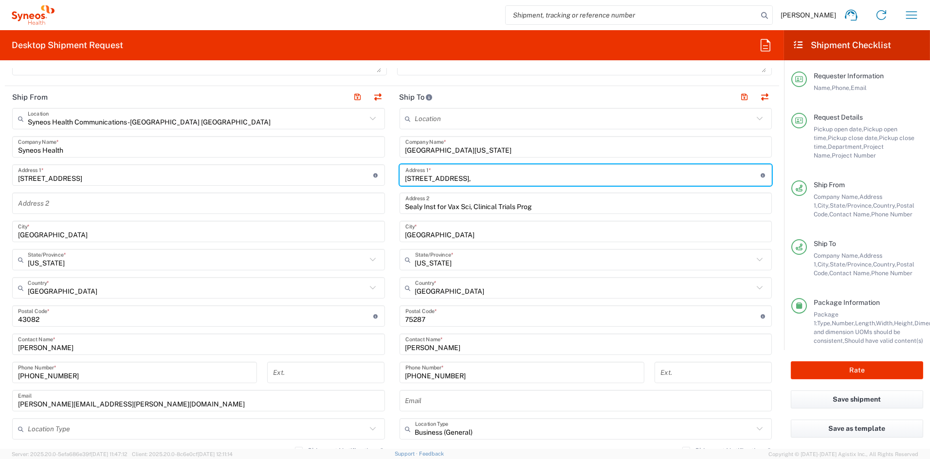
paste input "Suite 165"
type input "[STREET_ADDRESS]"
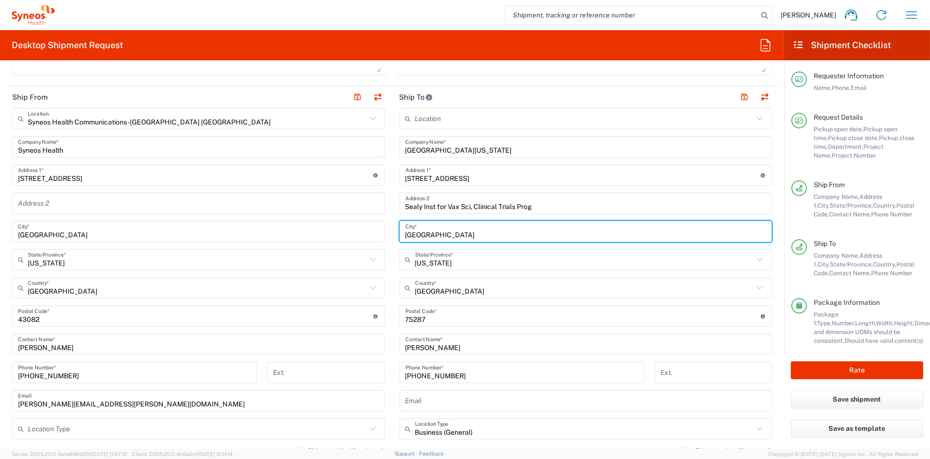
drag, startPoint x: 419, startPoint y: 233, endPoint x: 344, endPoint y: 225, distance: 75.8
click at [344, 225] on div "Ship From Syneos Health Communications-[GEOGRAPHIC_DATA] [GEOGRAPHIC_DATA] Loca…" at bounding box center [392, 303] width 774 height 435
paste input "[GEOGRAPHIC_DATA]"
type input "[GEOGRAPHIC_DATA]"
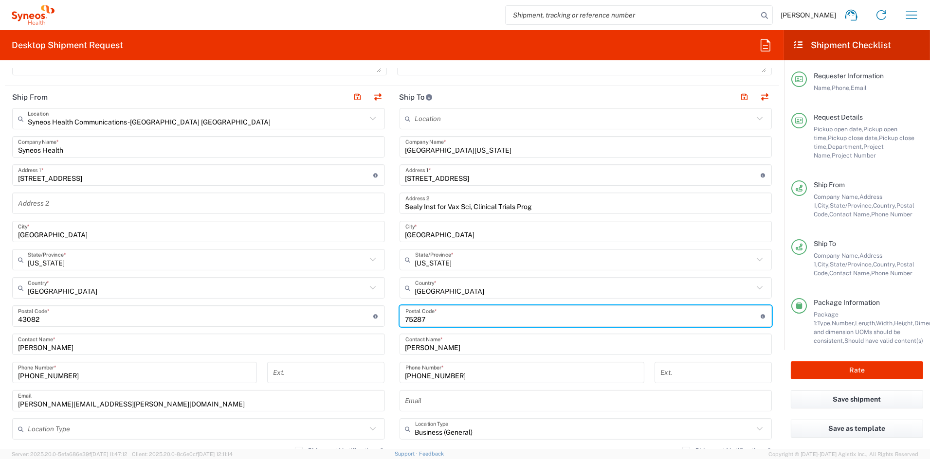
drag, startPoint x: 403, startPoint y: 317, endPoint x: 324, endPoint y: 309, distance: 80.2
click at [326, 309] on div "Ship From Syneos Health Communications-[GEOGRAPHIC_DATA] [GEOGRAPHIC_DATA] Loca…" at bounding box center [392, 303] width 774 height 435
paste input "77573"
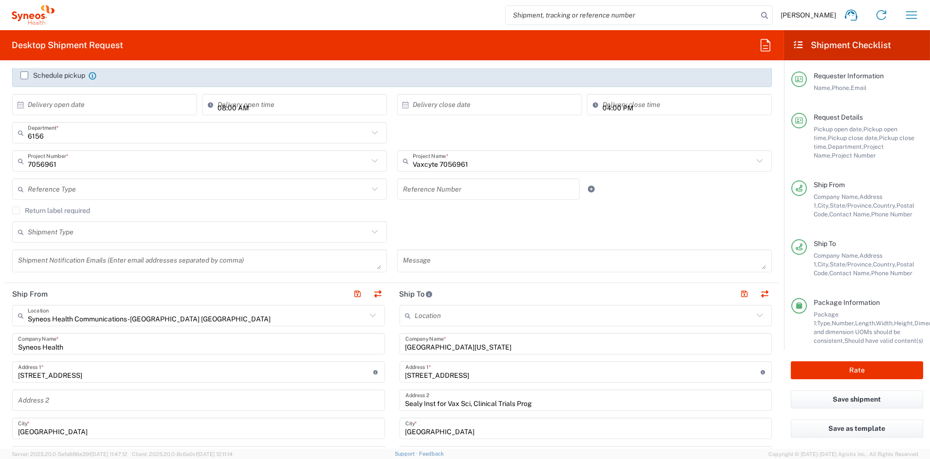
scroll to position [169, 0]
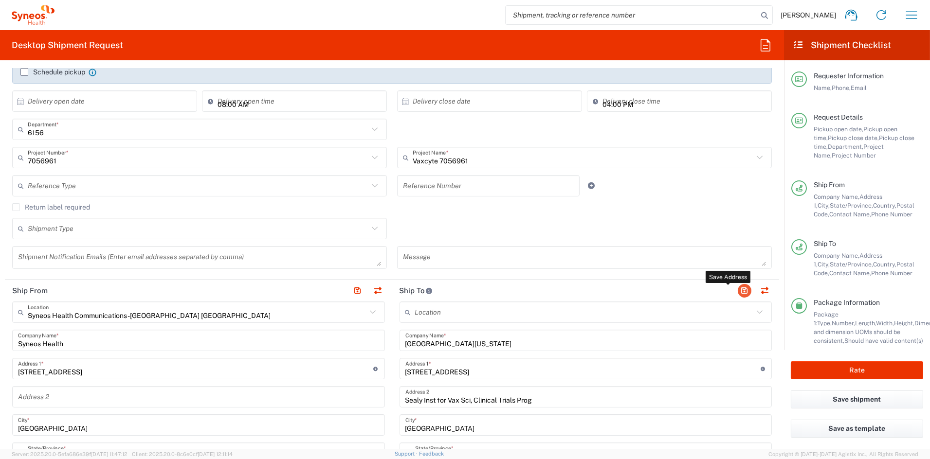
type input "77573"
click at [738, 290] on button "button" at bounding box center [745, 291] width 14 height 14
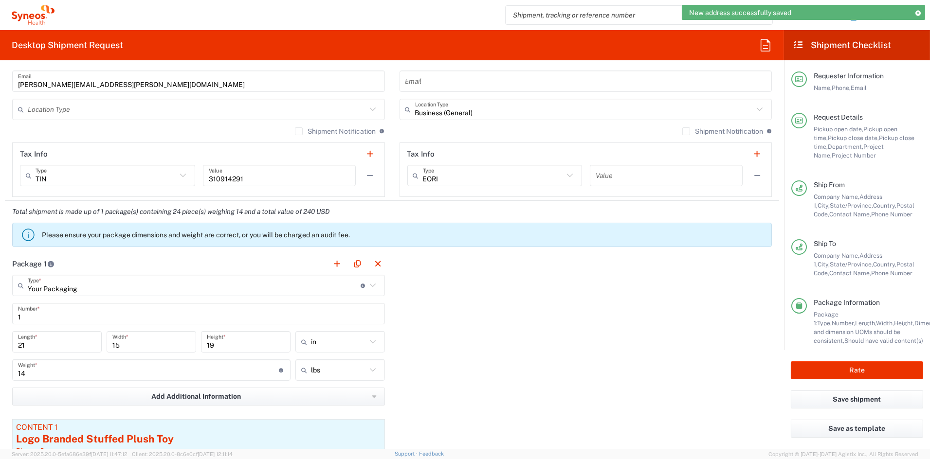
scroll to position [689, 0]
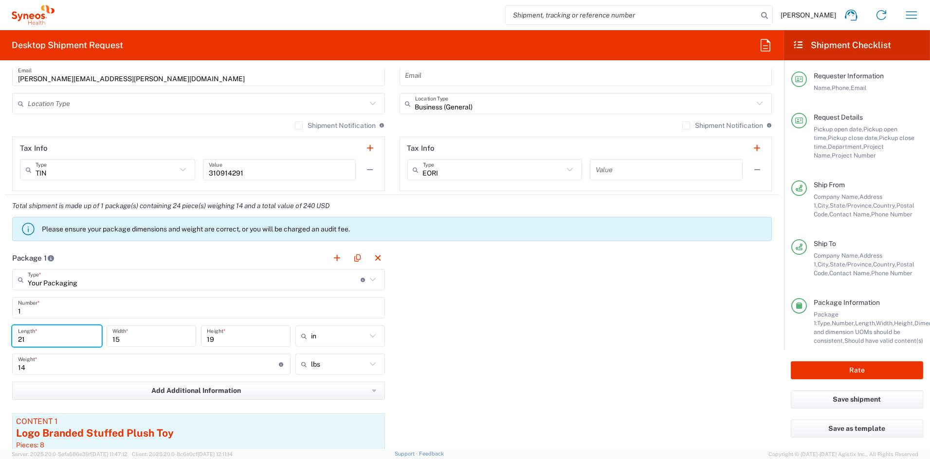
drag, startPoint x: 26, startPoint y: 339, endPoint x: -14, endPoint y: 337, distance: 39.9
click at [0, 337] on html "[PERSON_NAME] Home Shipment estimator Shipment tracking Desktop shipment reques…" at bounding box center [465, 229] width 930 height 459
type input "20"
type input "14"
type input "11"
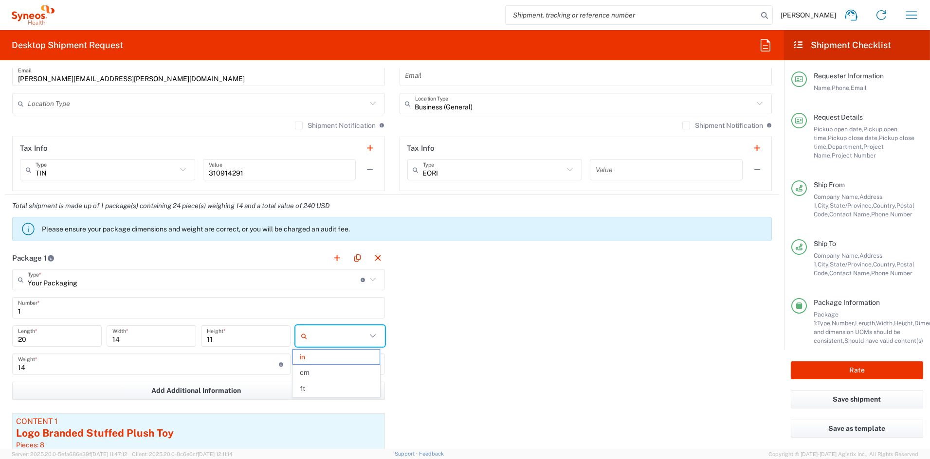
type input "in"
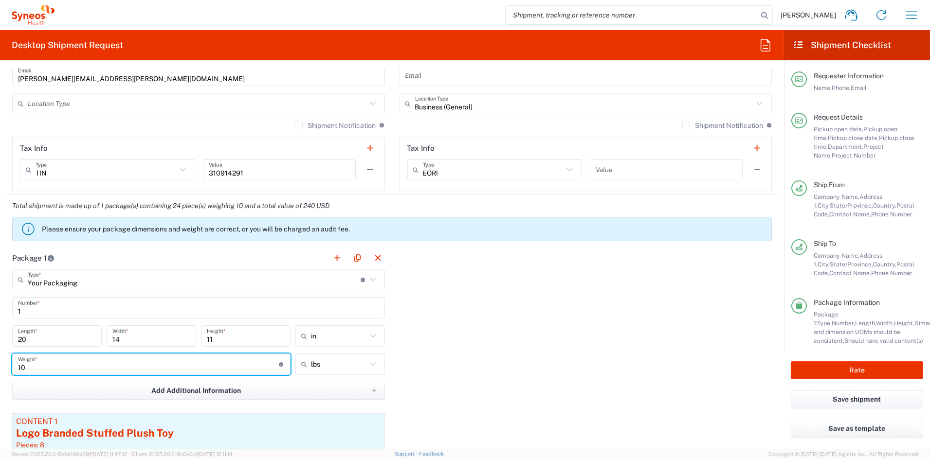
type input "10"
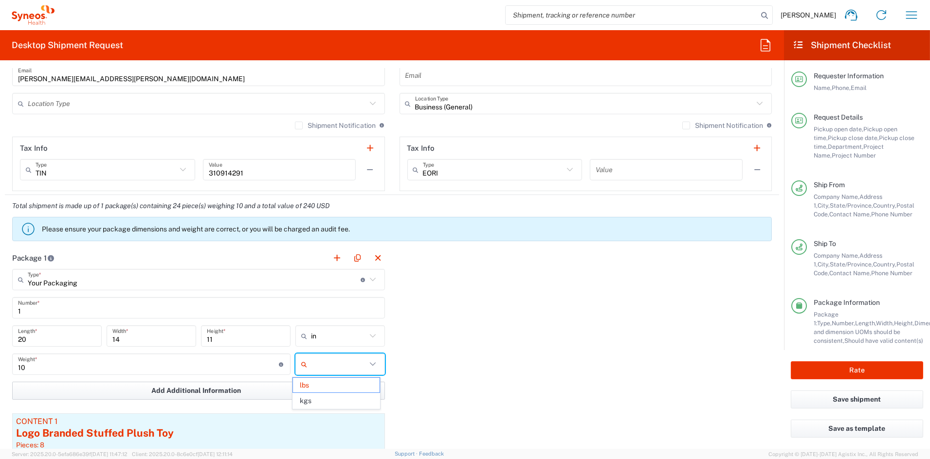
type input "lbs"
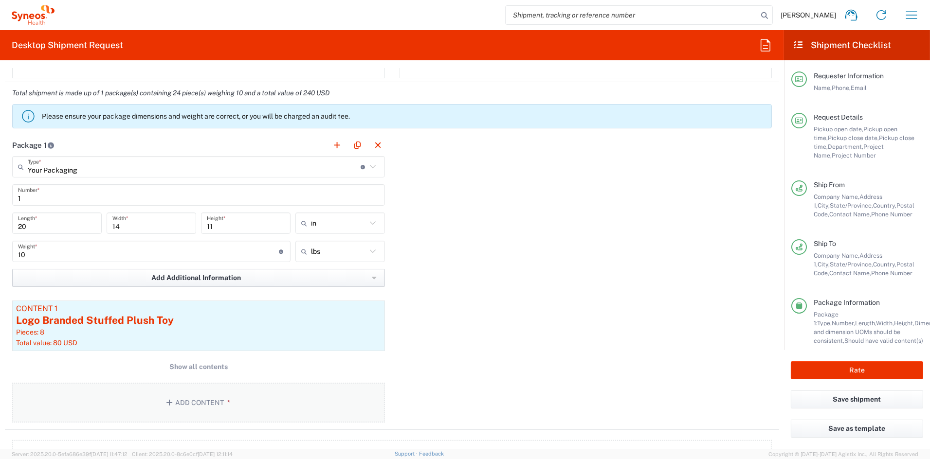
scroll to position [812, 0]
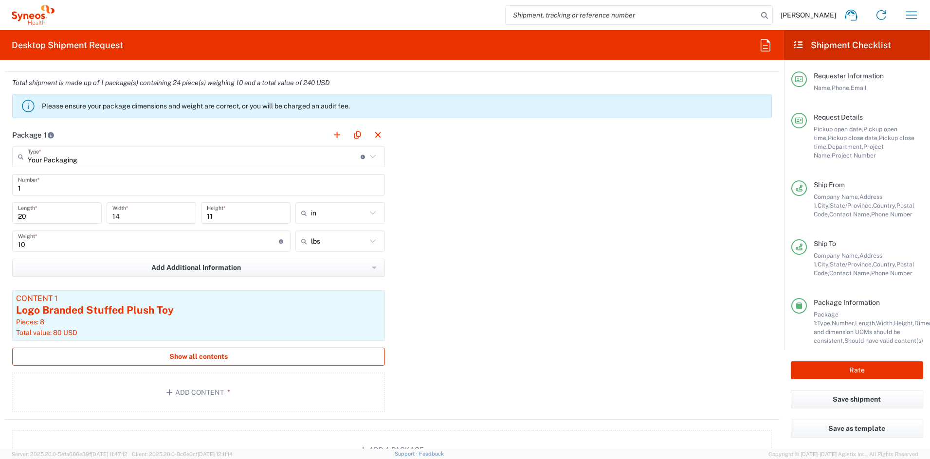
click at [204, 354] on span "Show all contents" at bounding box center [198, 356] width 58 height 9
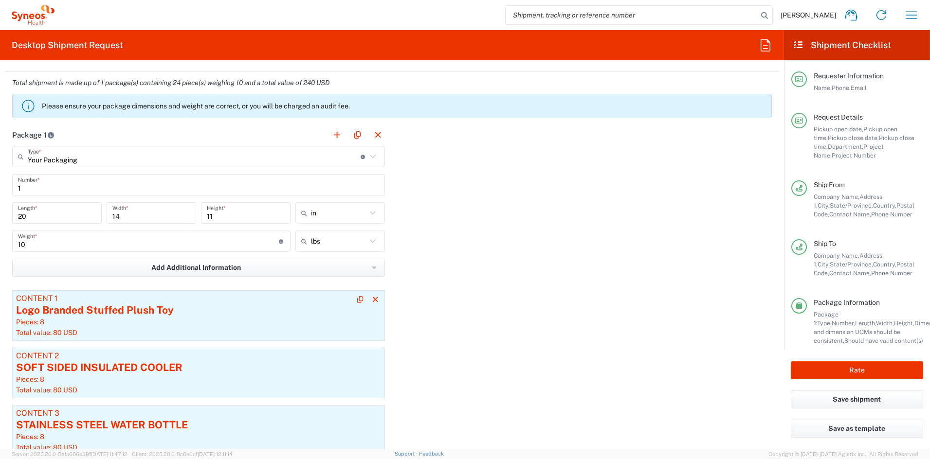
click at [210, 313] on div "Logo Branded Stuffed Plush Toy" at bounding box center [198, 310] width 365 height 15
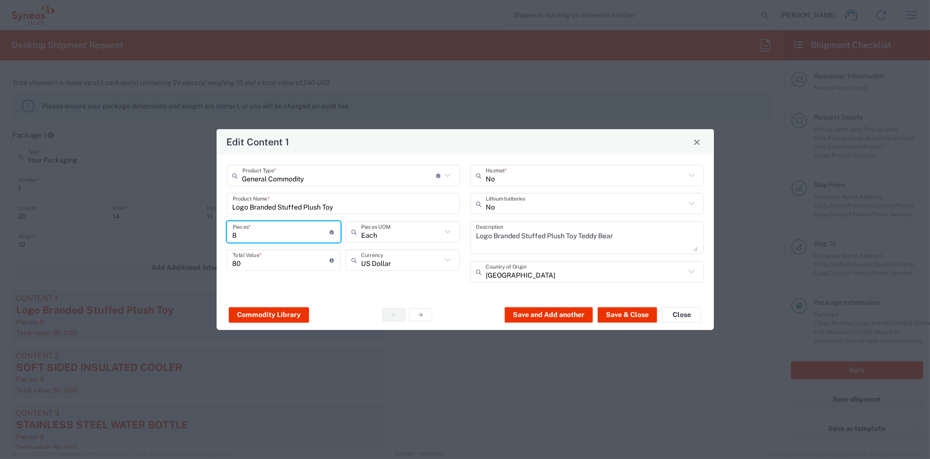
drag, startPoint x: 213, startPoint y: 231, endPoint x: 190, endPoint y: 229, distance: 23.0
click at [195, 230] on div "Edit Content 1 General Commodity Product Type * Document: Paper document genera…" at bounding box center [465, 229] width 930 height 459
type input "6"
type input "60"
type input "6"
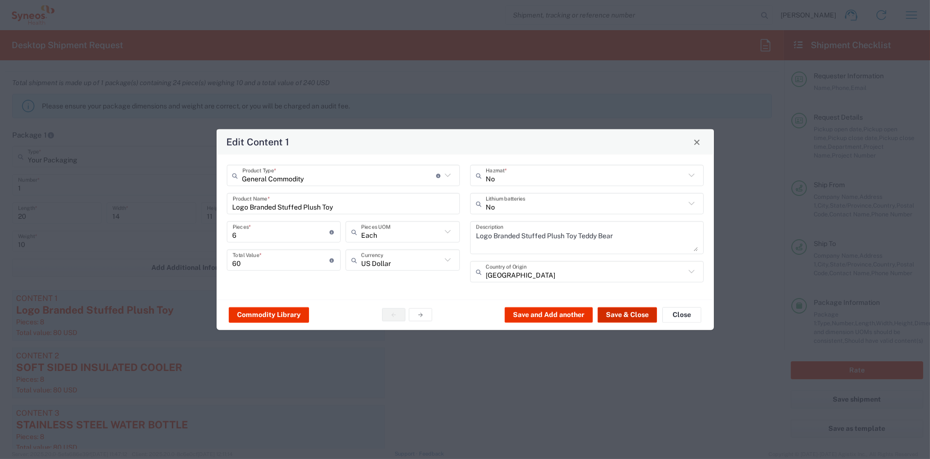
click at [611, 316] on button "Save & Close" at bounding box center [627, 315] width 59 height 16
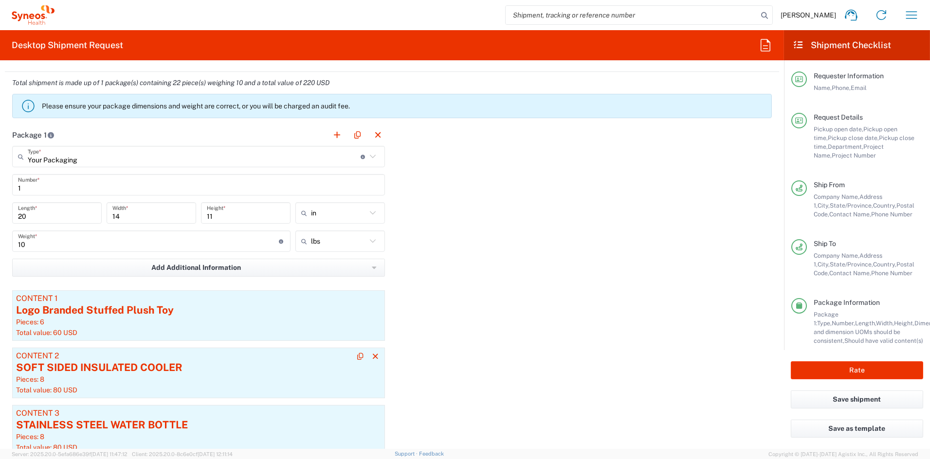
click at [111, 361] on div "SOFT SIDED INSULATED COOLER" at bounding box center [198, 368] width 365 height 15
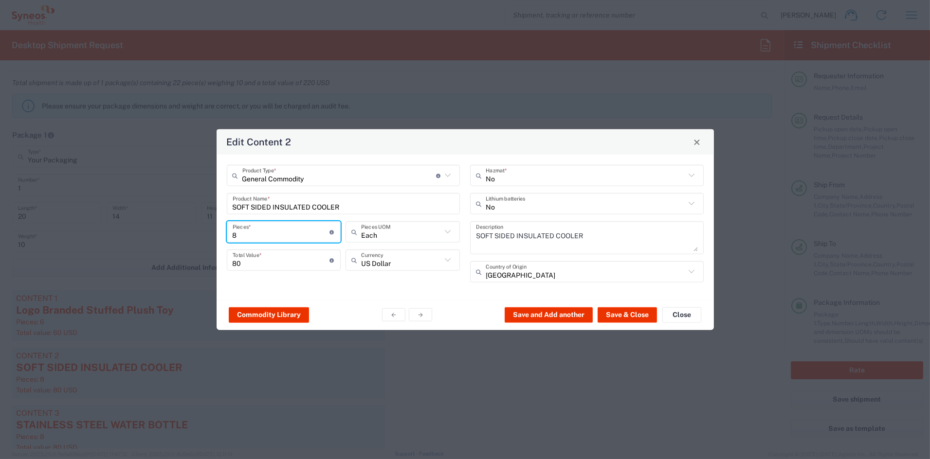
drag, startPoint x: 244, startPoint y: 233, endPoint x: 202, endPoint y: 231, distance: 42.4
click at [203, 230] on div "Edit Content 2 General Commodity Product Type * Document: Paper document genera…" at bounding box center [465, 229] width 930 height 459
type input "6"
type input "60"
type input "6"
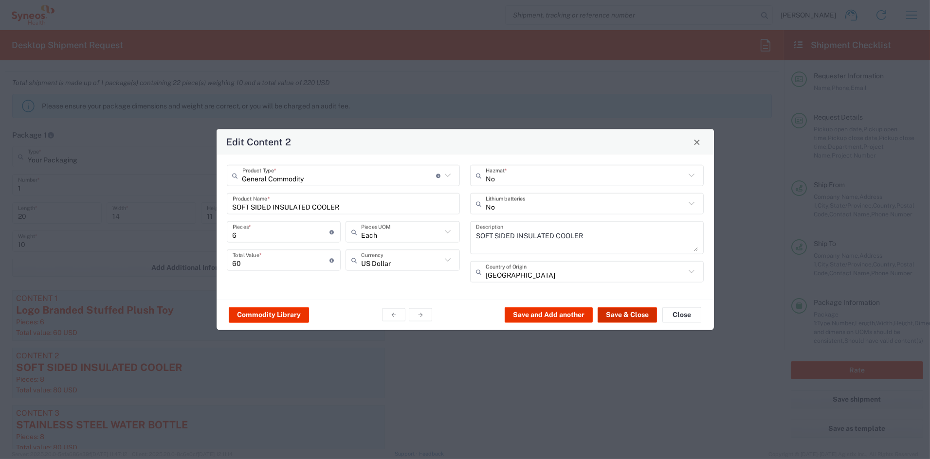
drag, startPoint x: 621, startPoint y: 312, endPoint x: 614, endPoint y: 312, distance: 7.3
click at [620, 312] on button "Save & Close" at bounding box center [627, 315] width 59 height 16
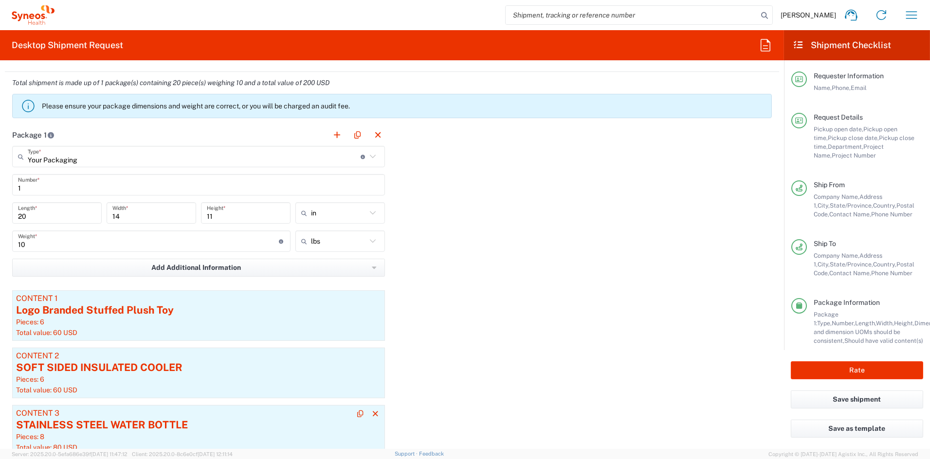
click at [96, 426] on div "STAINLESS STEEL WATER BOTTLE" at bounding box center [198, 425] width 365 height 15
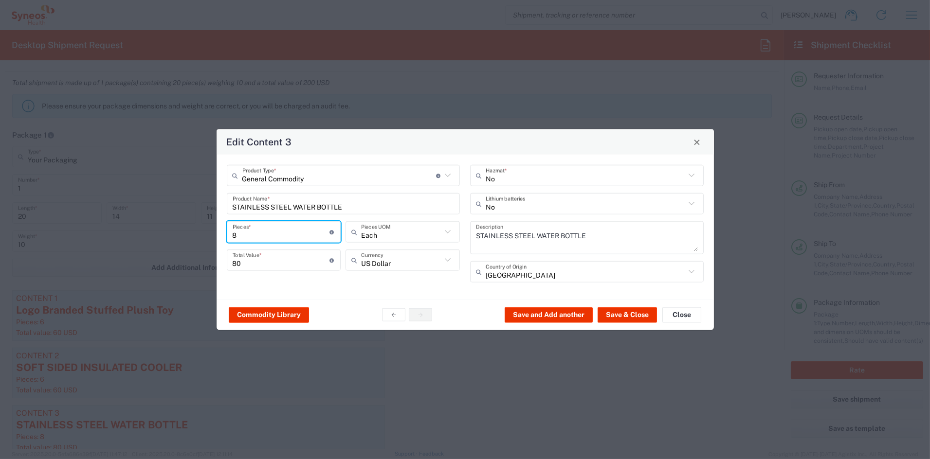
drag, startPoint x: 239, startPoint y: 232, endPoint x: 192, endPoint y: 229, distance: 46.8
click at [192, 229] on div "Edit Content 3 General Commodity Product Type * Document: Paper document genera…" at bounding box center [465, 229] width 930 height 459
type input "6"
type input "60"
type input "6"
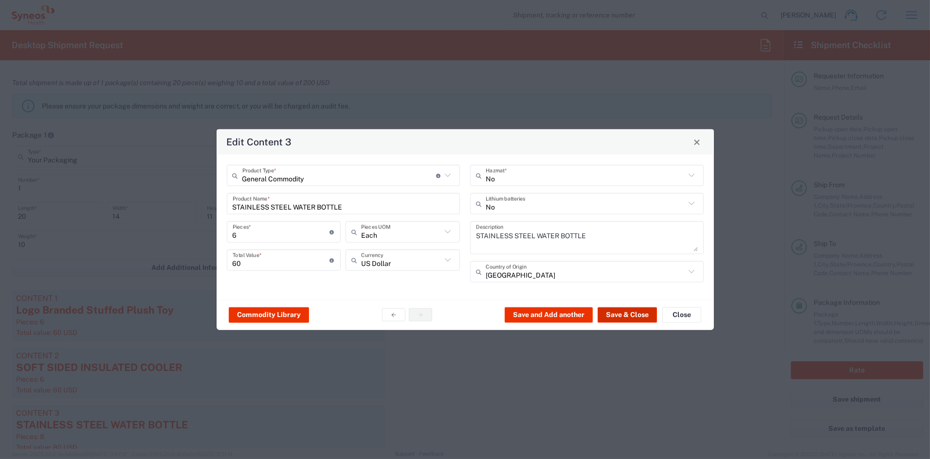
click at [614, 313] on button "Save & Close" at bounding box center [627, 315] width 59 height 16
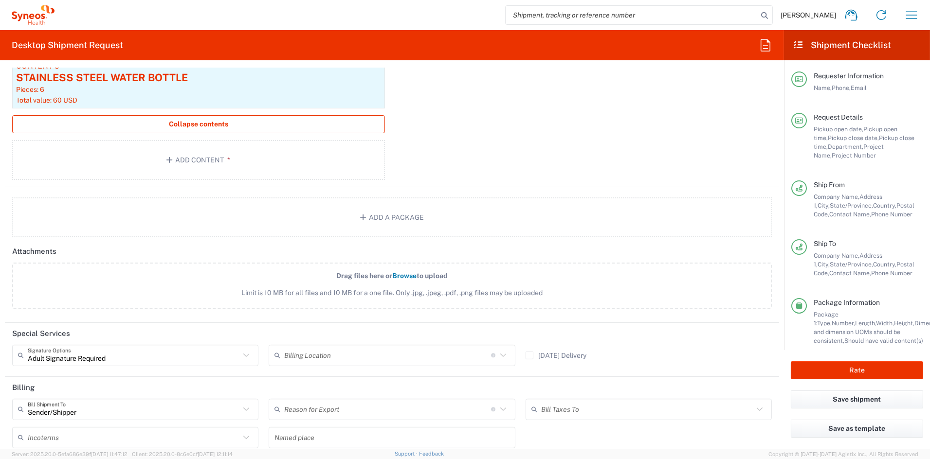
scroll to position [1171, 0]
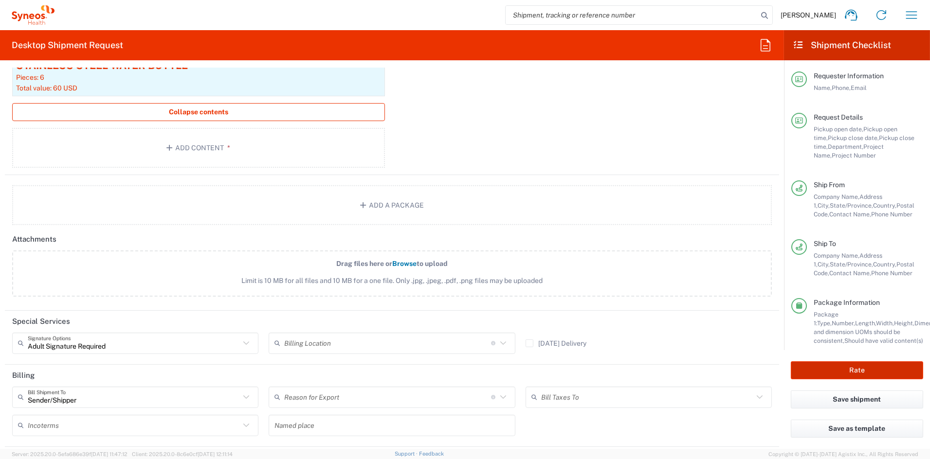
click at [888, 372] on button "Rate" at bounding box center [857, 371] width 132 height 18
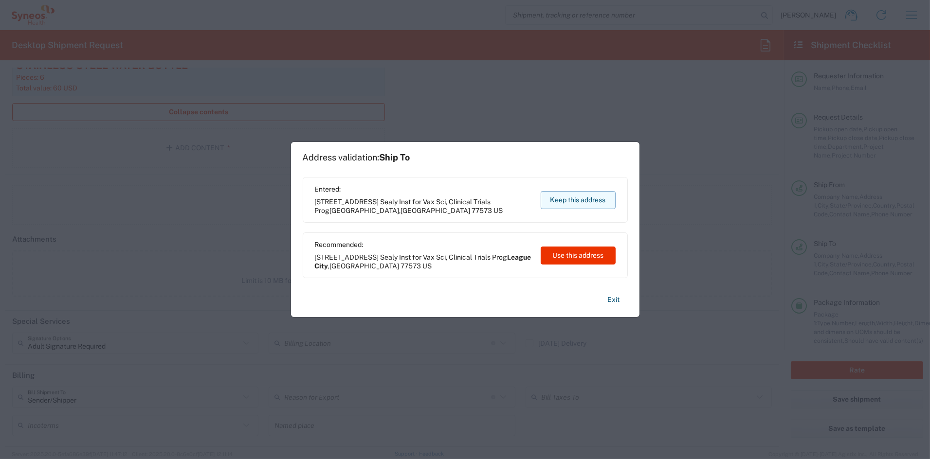
click at [572, 199] on button "Keep this address" at bounding box center [578, 200] width 75 height 18
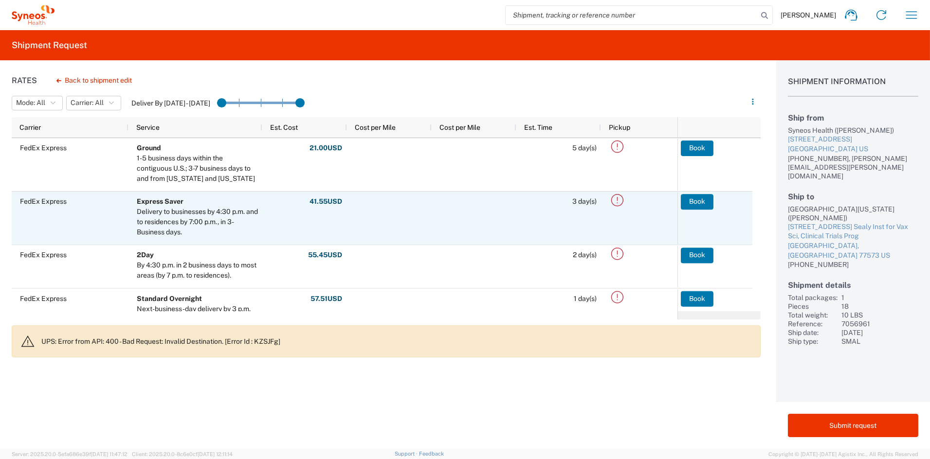
scroll to position [128, 0]
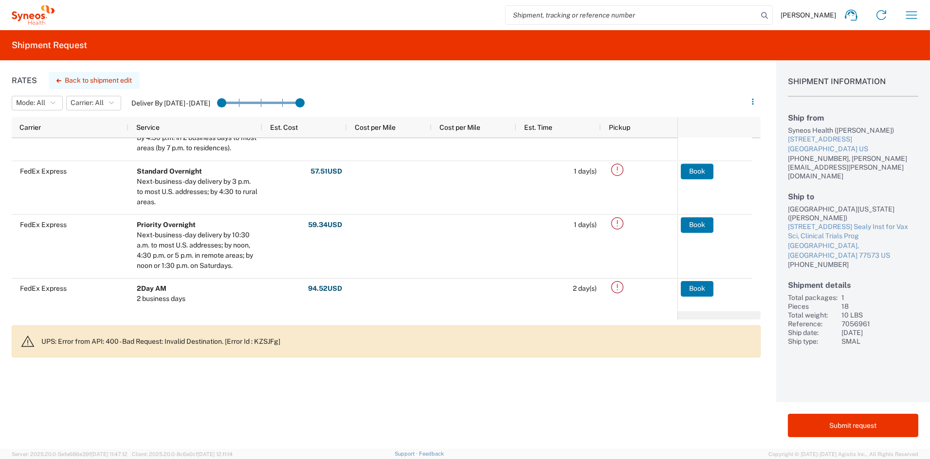
click at [97, 81] on button "Back to shipment edit" at bounding box center [94, 80] width 91 height 17
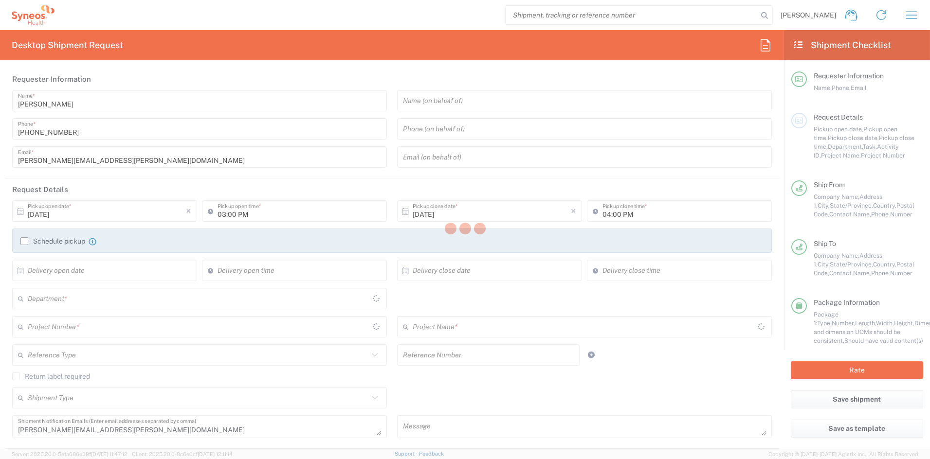
type input "[US_STATE]"
type input "7056961"
type input "Your Packaging"
type input "[US_STATE]"
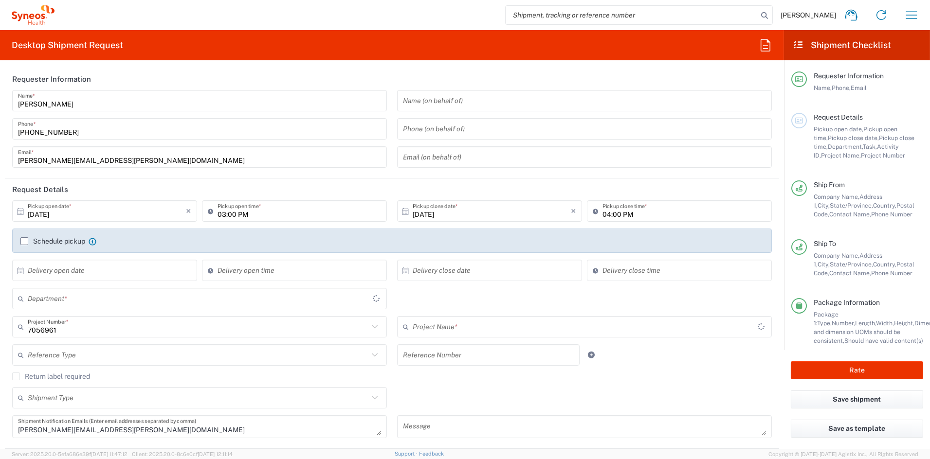
type input "Vaxcyte 7056961"
type input "6156"
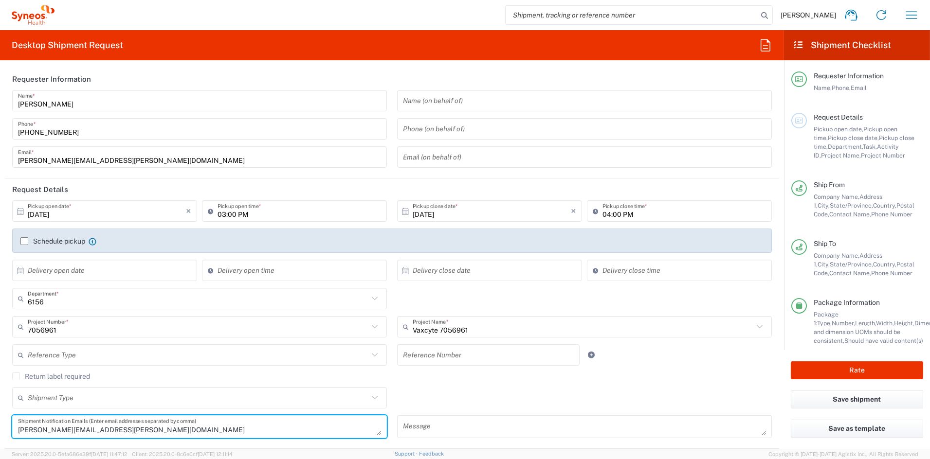
drag, startPoint x: 115, startPoint y: 433, endPoint x: -17, endPoint y: 420, distance: 132.6
click at [0, 420] on html "[PERSON_NAME] Home Shipment estimator Shipment tracking Desktop shipment reques…" at bounding box center [465, 229] width 930 height 459
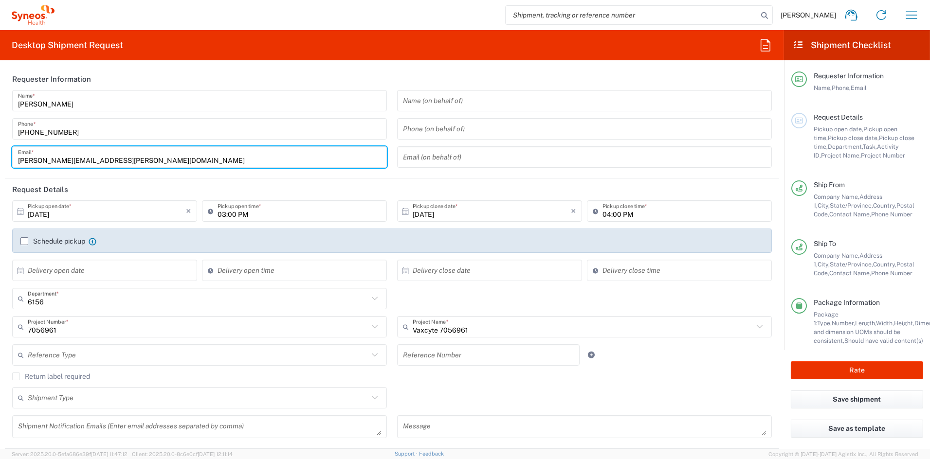
click at [136, 159] on input "[PERSON_NAME][EMAIL_ADDRESS][PERSON_NAME][DOMAIN_NAME]" at bounding box center [199, 157] width 363 height 17
drag, startPoint x: 102, startPoint y: 158, endPoint x: -2, endPoint y: 146, distance: 104.4
click at [0, 146] on html "[PERSON_NAME] Home Shipment estimator Shipment tracking Desktop shipment reques…" at bounding box center [465, 229] width 930 height 459
paste input "[PERSON_NAME].[PERSON_NAME]"
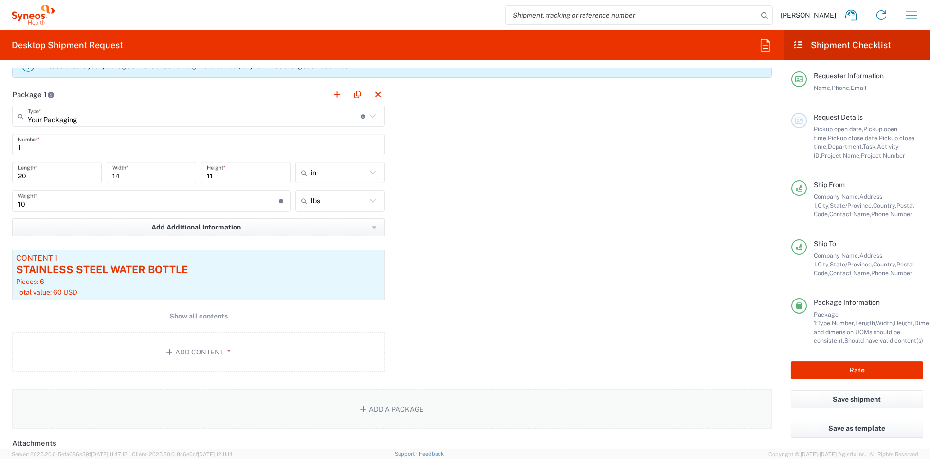
scroll to position [832, 0]
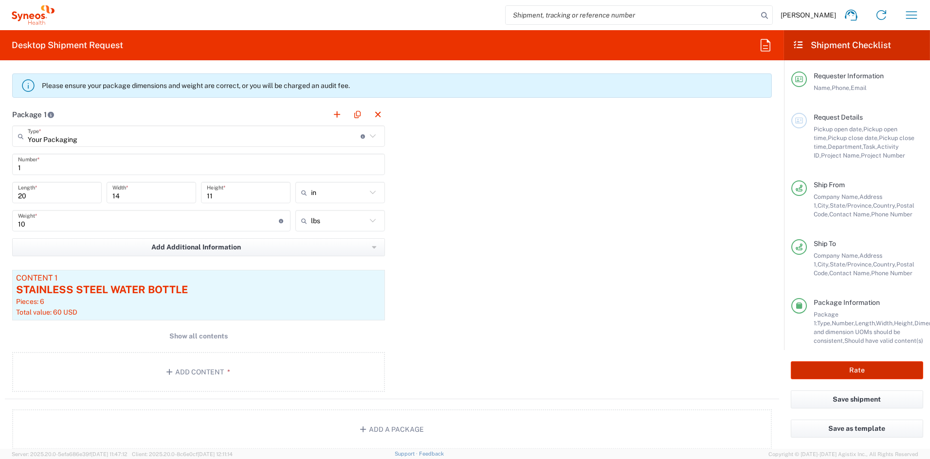
type input "[PERSON_NAME][EMAIL_ADDRESS][PERSON_NAME][DOMAIN_NAME]"
click at [835, 374] on button "Rate" at bounding box center [857, 371] width 132 height 18
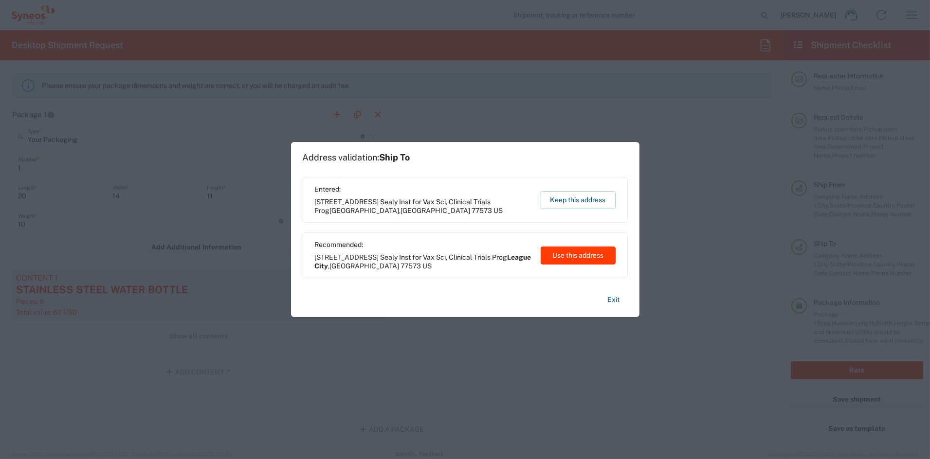
click at [586, 252] on button "Use this address" at bounding box center [578, 256] width 75 height 18
type input "League City"
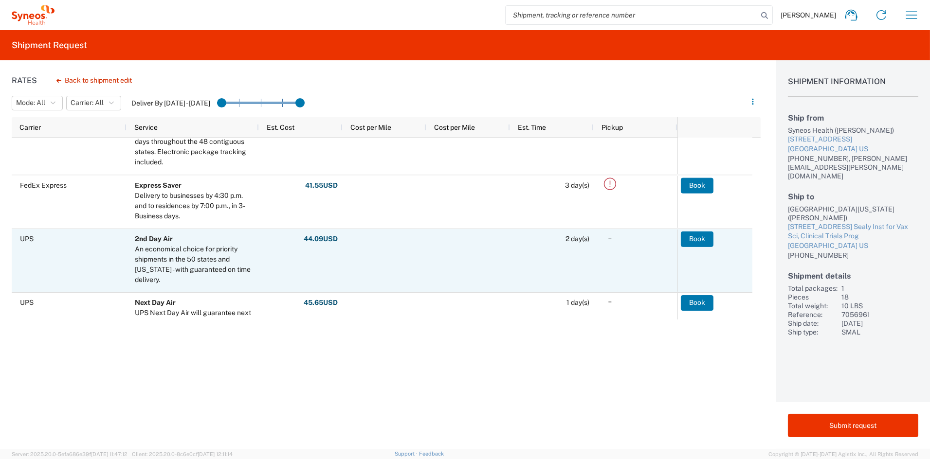
scroll to position [152, 0]
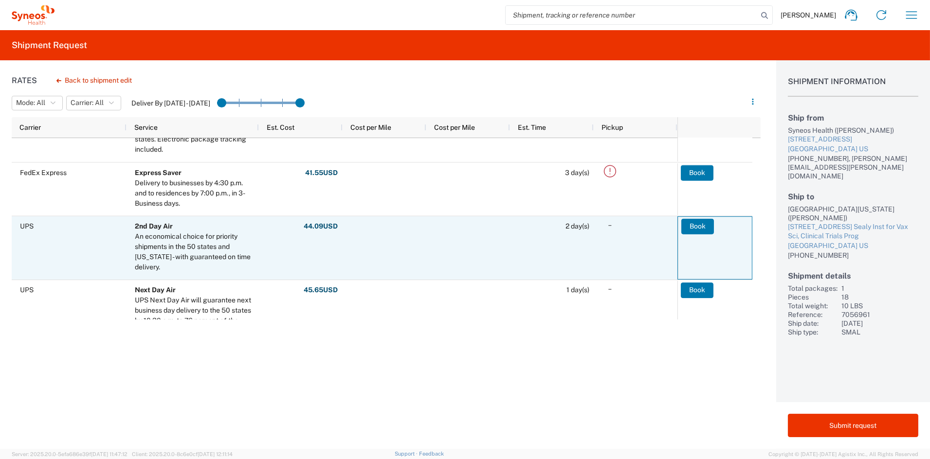
click at [688, 227] on button "Book" at bounding box center [697, 227] width 33 height 16
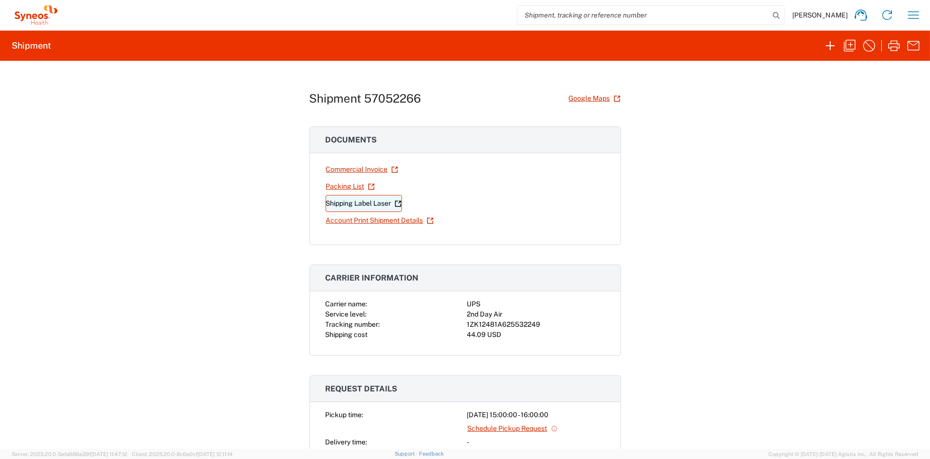
click at [373, 205] on link "Shipping Label Laser" at bounding box center [364, 203] width 76 height 17
